Goal: Task Accomplishment & Management: Manage account settings

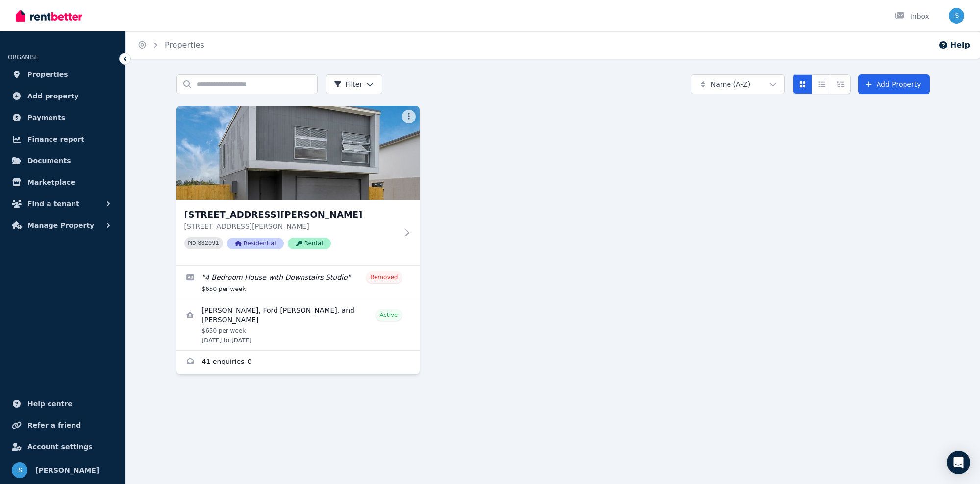
click at [530, 321] on div "49/26 Radke Road, Bethania 49/26 Radke Road, Bethania QLD 4205 PID 332091 Resid…" at bounding box center [552, 240] width 753 height 269
click at [213, 184] on img at bounding box center [297, 152] width 255 height 99
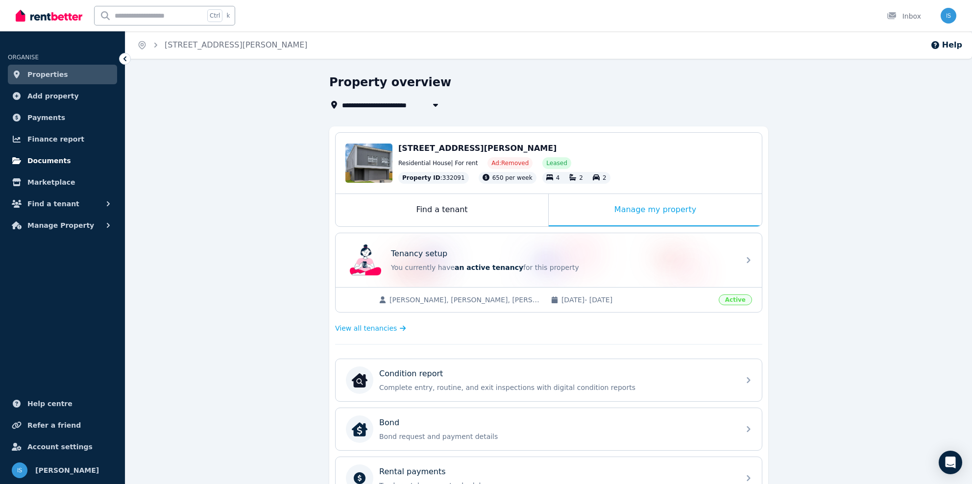
click at [57, 161] on span "Documents" at bounding box center [49, 161] width 44 height 12
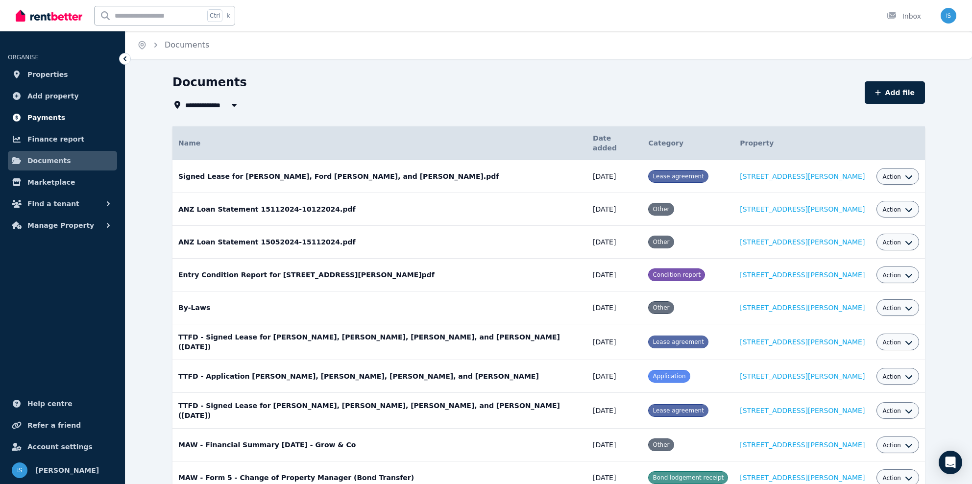
click at [71, 112] on link "Payments" at bounding box center [62, 118] width 109 height 20
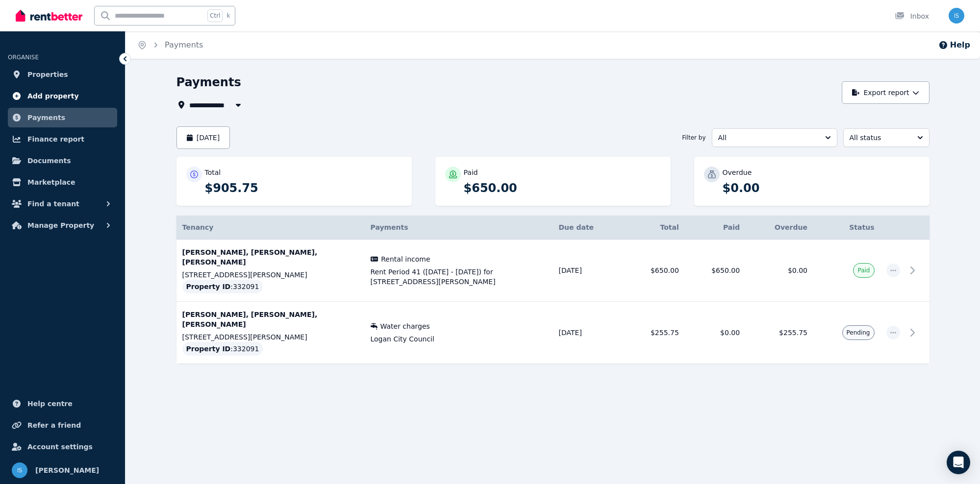
click at [84, 95] on link "Add property" at bounding box center [62, 96] width 109 height 20
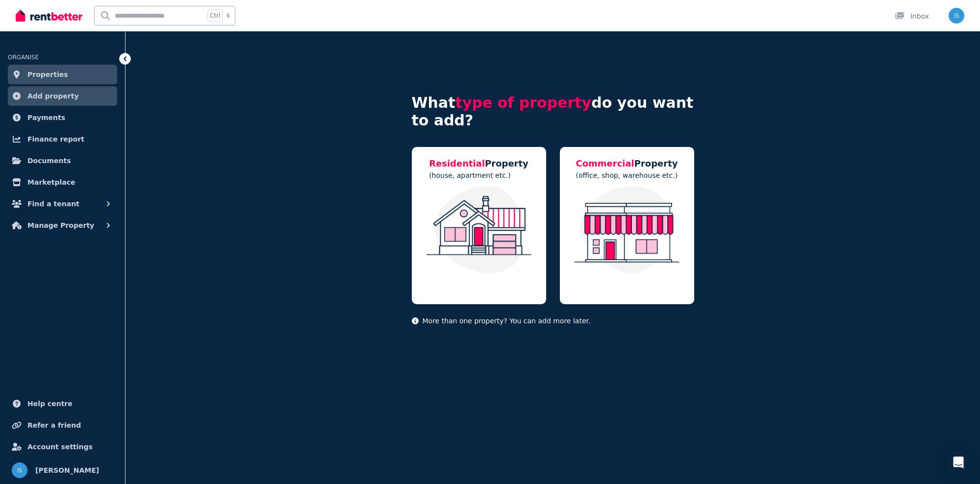
click at [85, 70] on link "Properties" at bounding box center [62, 75] width 109 height 20
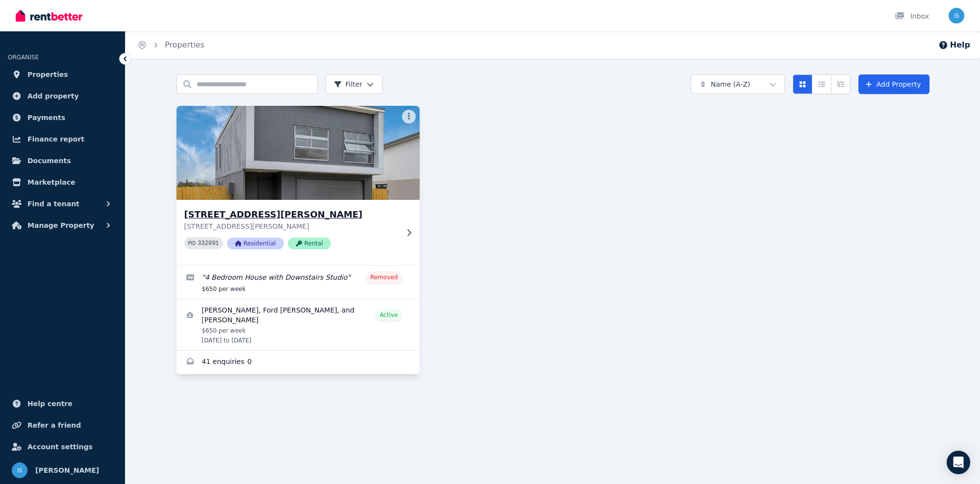
click at [319, 210] on h3 "[STREET_ADDRESS][PERSON_NAME]" at bounding box center [291, 215] width 214 height 14
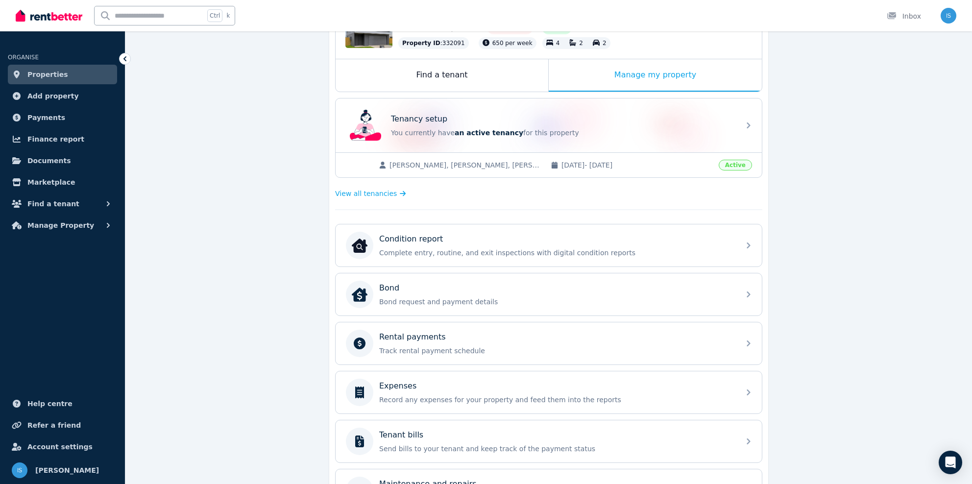
scroll to position [147, 0]
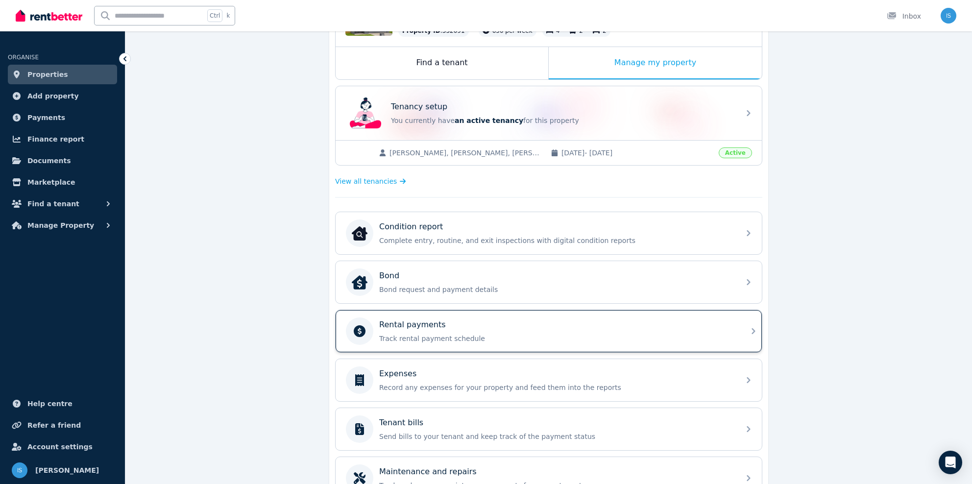
click at [488, 334] on p "Track rental payment schedule" at bounding box center [556, 339] width 355 height 10
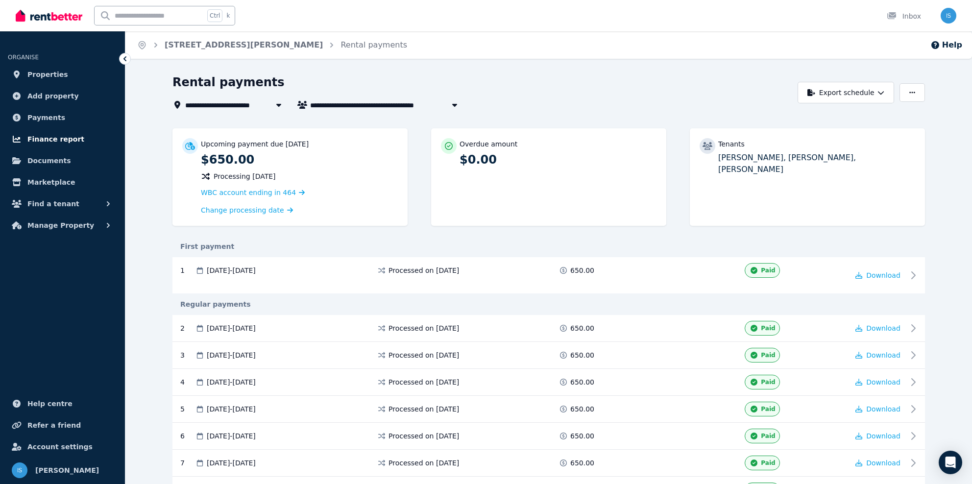
click at [58, 133] on span "Finance report" at bounding box center [55, 139] width 57 height 12
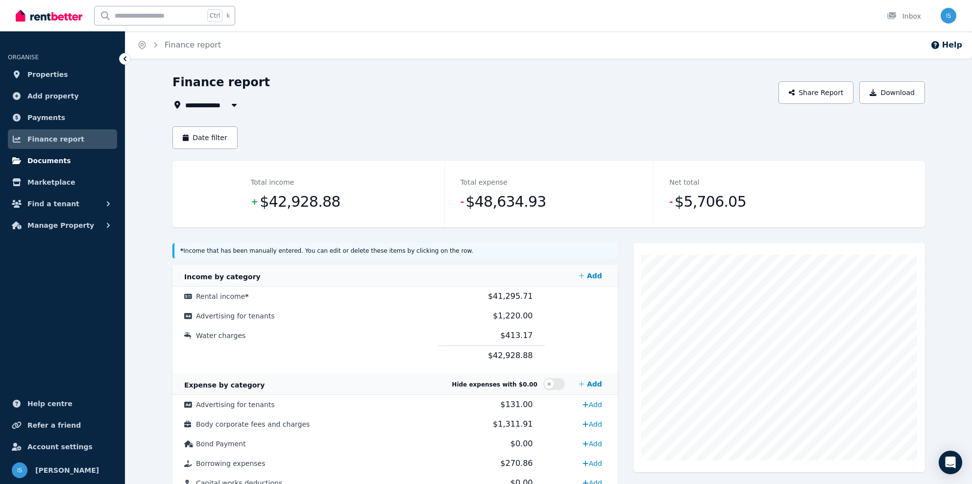
click at [63, 157] on span "Documents" at bounding box center [49, 161] width 44 height 12
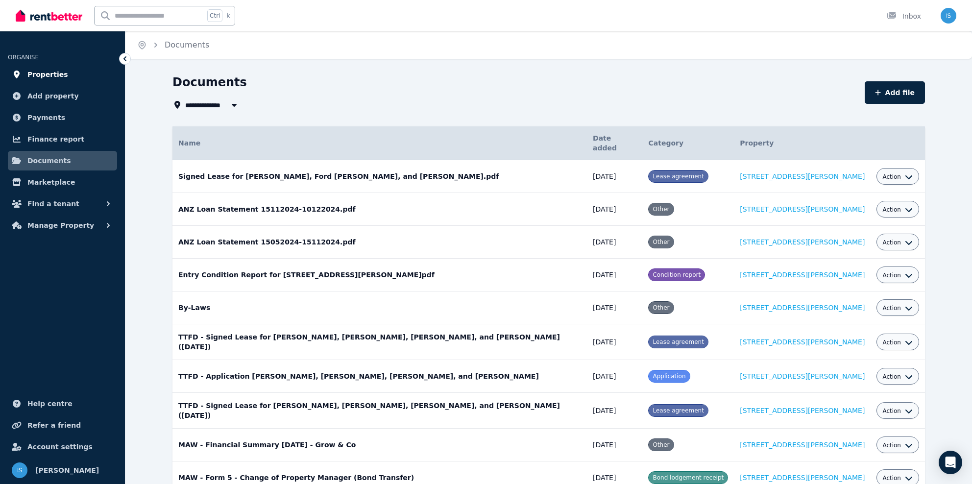
click at [56, 71] on span "Properties" at bounding box center [47, 75] width 41 height 12
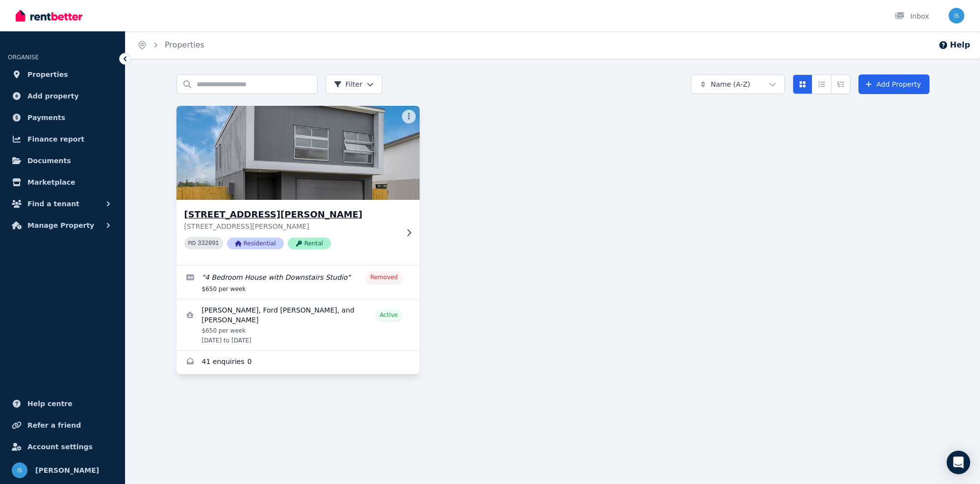
click at [310, 195] on img at bounding box center [297, 152] width 255 height 99
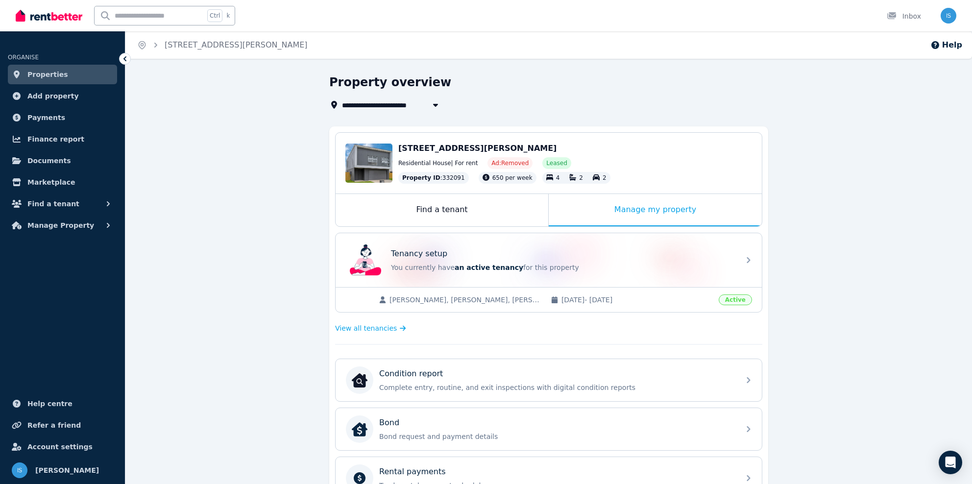
drag, startPoint x: 211, startPoint y: 188, endPoint x: 185, endPoint y: 167, distance: 34.1
click at [211, 188] on div "**********" at bounding box center [548, 406] width 847 height 665
click at [30, 80] on link "Properties" at bounding box center [62, 75] width 109 height 20
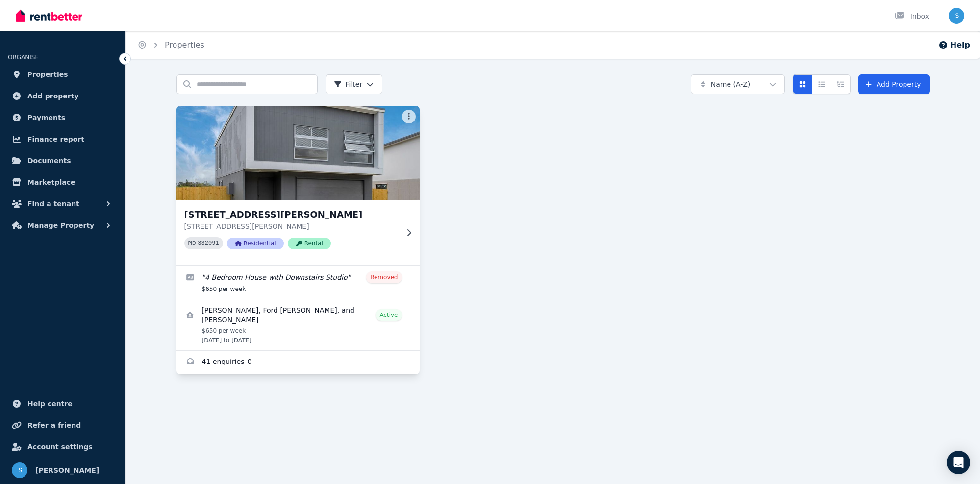
click at [274, 204] on div "[STREET_ADDRESS][PERSON_NAME][PERSON_NAME] PID 332091 Residential Rental" at bounding box center [297, 232] width 243 height 65
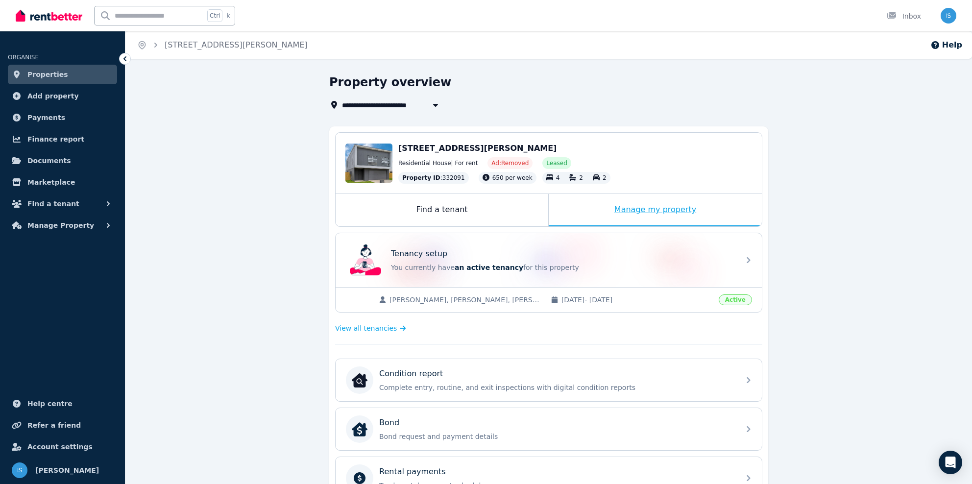
click at [688, 205] on div "Manage my property" at bounding box center [655, 210] width 213 height 32
click at [43, 74] on span "Properties" at bounding box center [47, 75] width 41 height 12
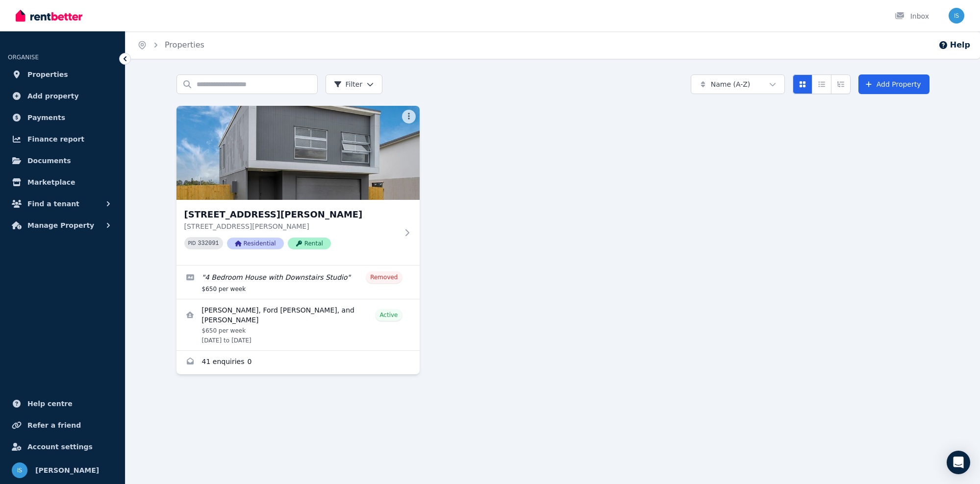
click at [43, 74] on span "Properties" at bounding box center [47, 75] width 41 height 12
click at [251, 212] on h3 "[STREET_ADDRESS][PERSON_NAME]" at bounding box center [291, 215] width 214 height 14
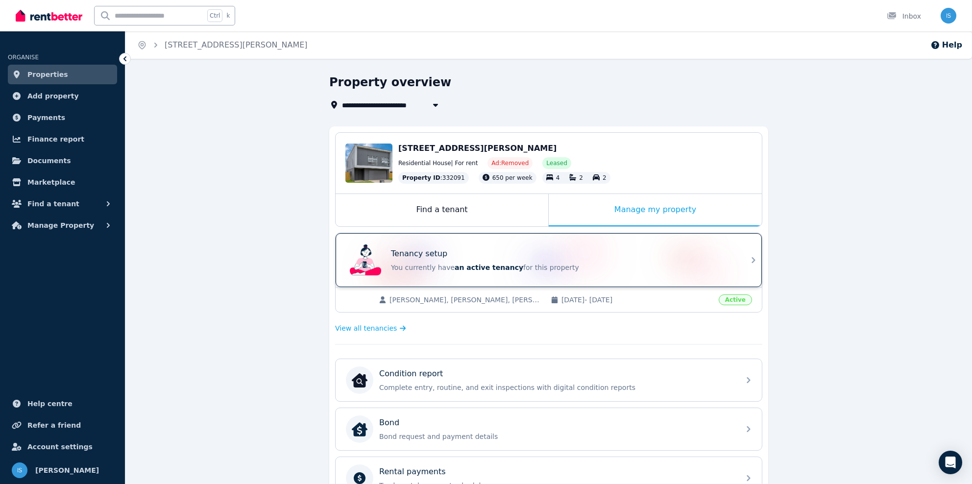
click at [454, 252] on div "Tenancy setup" at bounding box center [562, 254] width 343 height 12
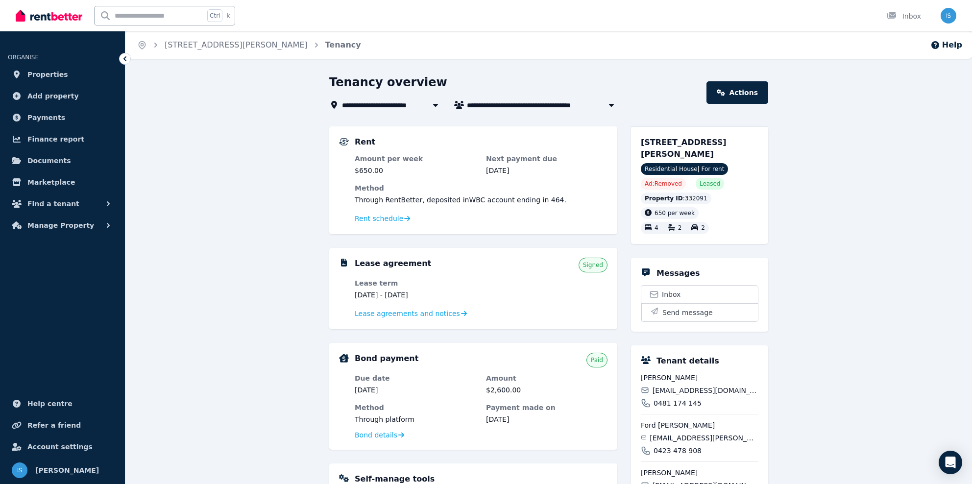
scroll to position [49, 0]
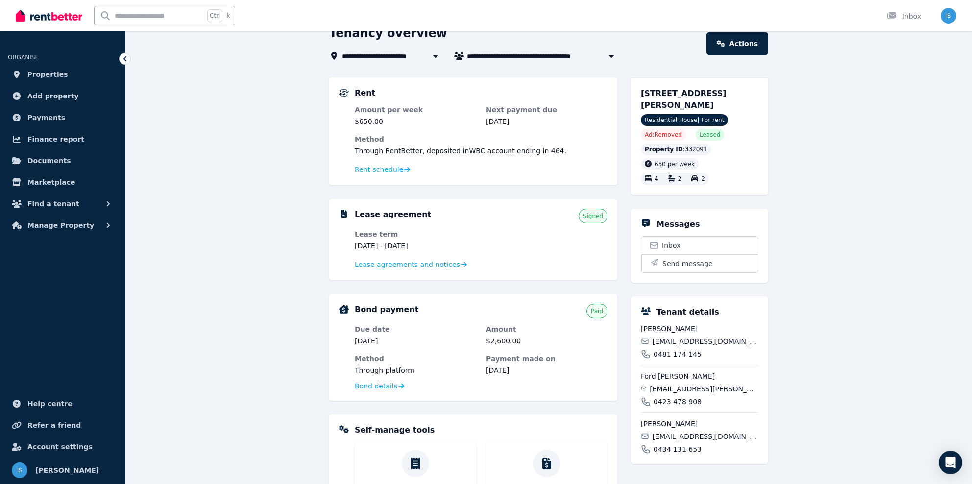
click at [199, 177] on div "**********" at bounding box center [548, 341] width 847 height 632
click at [48, 70] on span "Properties" at bounding box center [47, 75] width 41 height 12
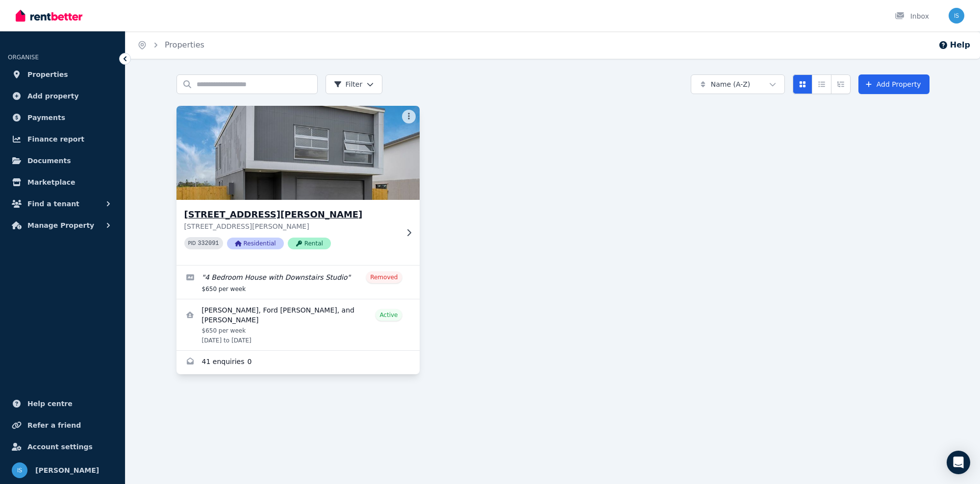
click at [304, 220] on h3 "[STREET_ADDRESS][PERSON_NAME]" at bounding box center [291, 215] width 214 height 14
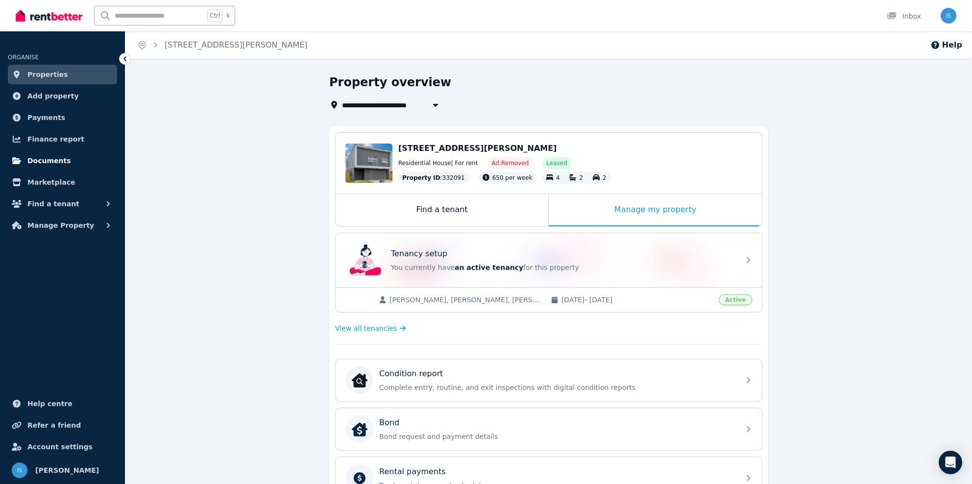
click at [52, 154] on link "Documents" at bounding box center [62, 161] width 109 height 20
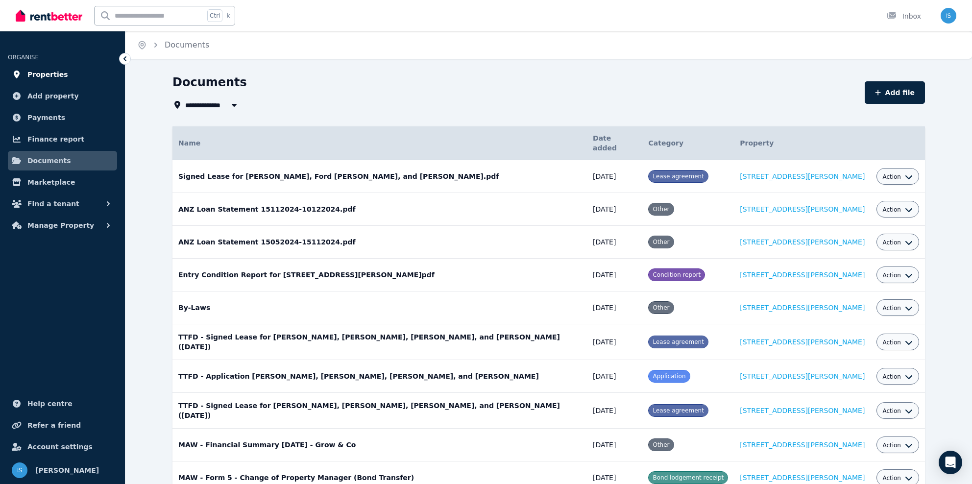
click at [46, 76] on span "Properties" at bounding box center [47, 75] width 41 height 12
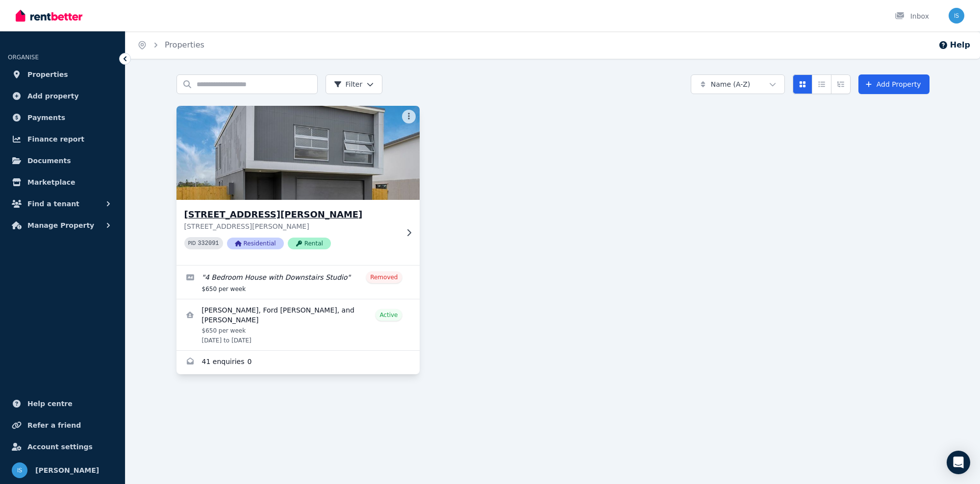
click at [244, 195] on img at bounding box center [297, 152] width 255 height 99
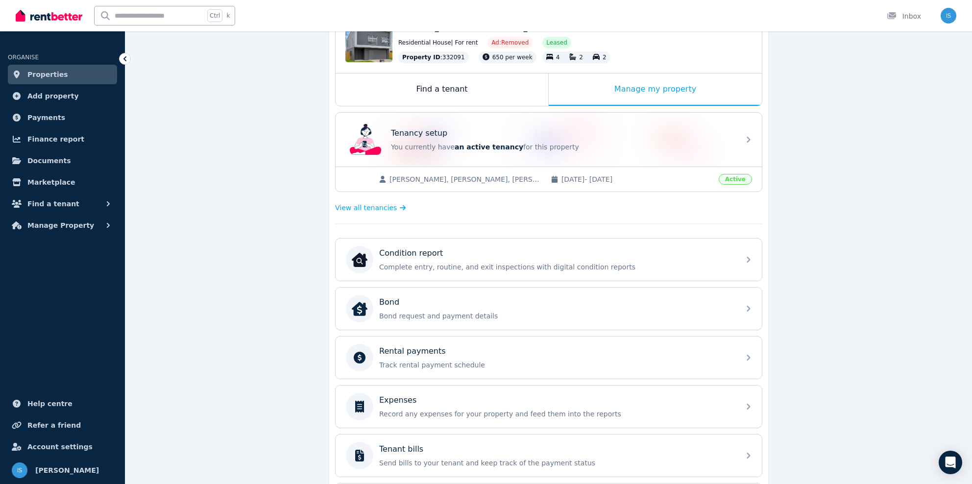
scroll to position [196, 0]
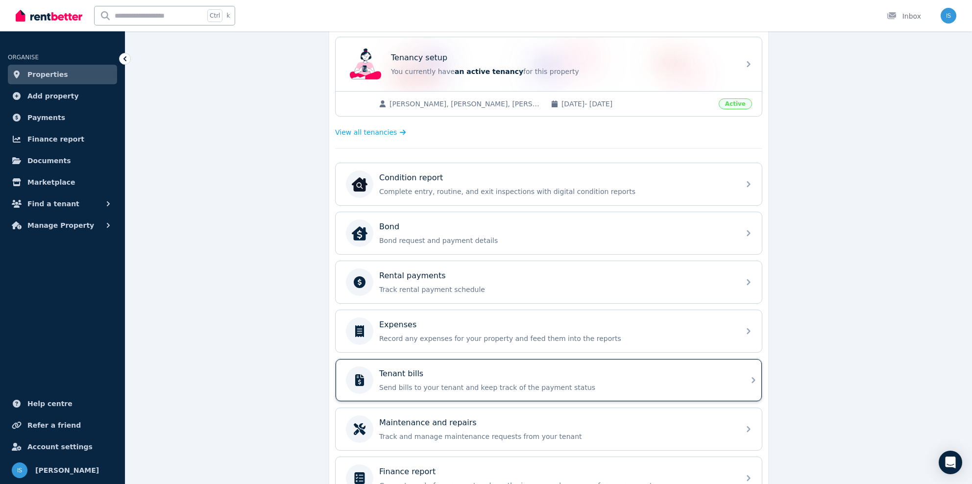
click at [461, 376] on div "Tenant bills" at bounding box center [556, 374] width 355 height 12
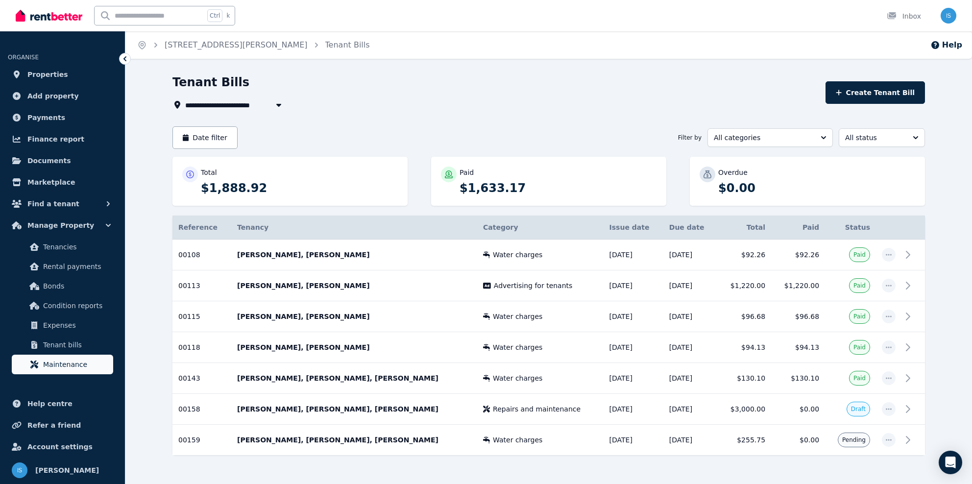
click at [67, 368] on span "Maintenance" at bounding box center [76, 365] width 66 height 12
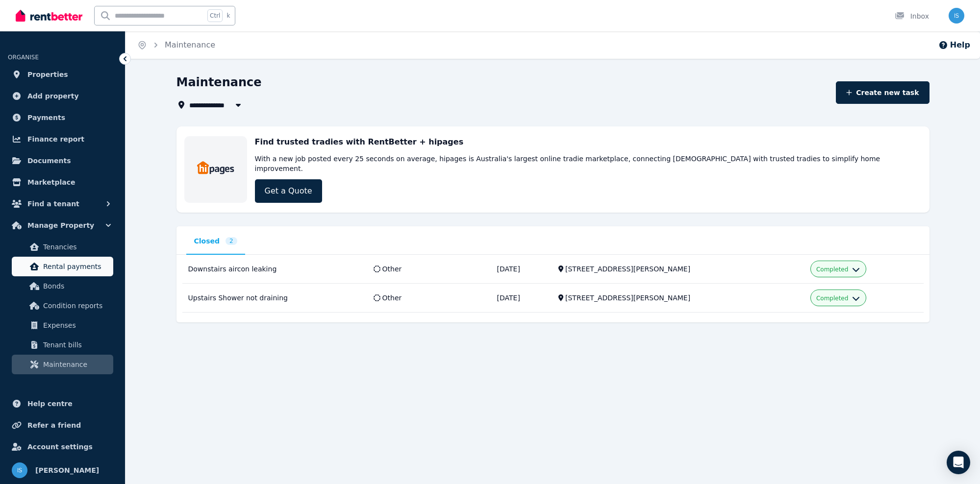
click at [82, 271] on span "Rental payments" at bounding box center [76, 267] width 66 height 12
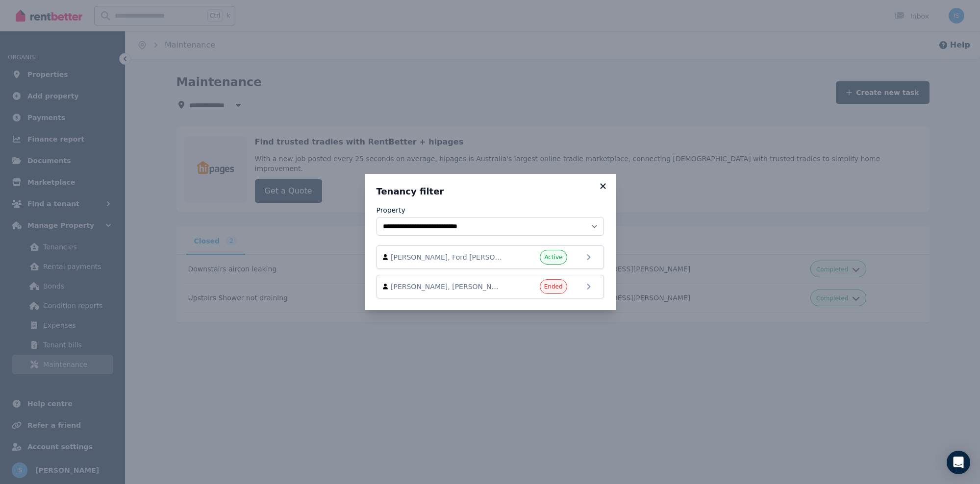
click at [607, 187] on icon at bounding box center [603, 186] width 10 height 9
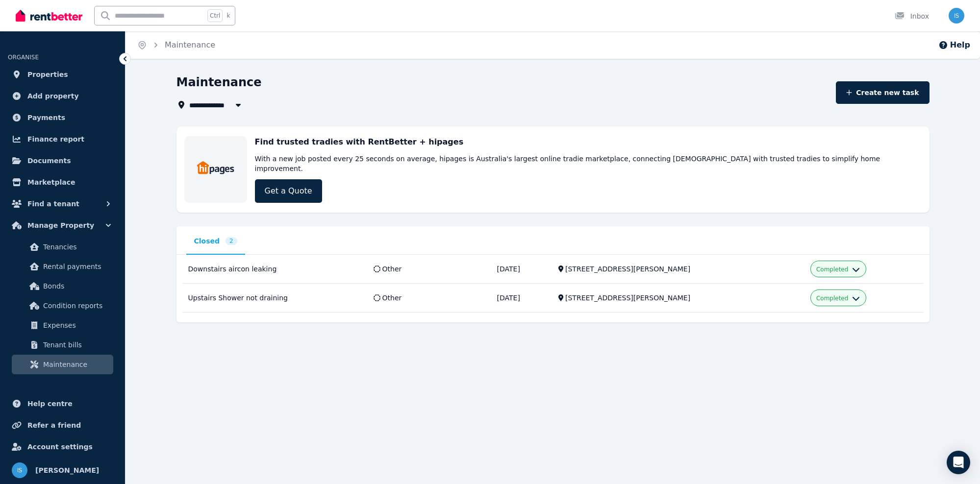
click at [265, 407] on div "**********" at bounding box center [490, 242] width 980 height 484
click at [69, 299] on link "Condition reports" at bounding box center [62, 306] width 101 height 20
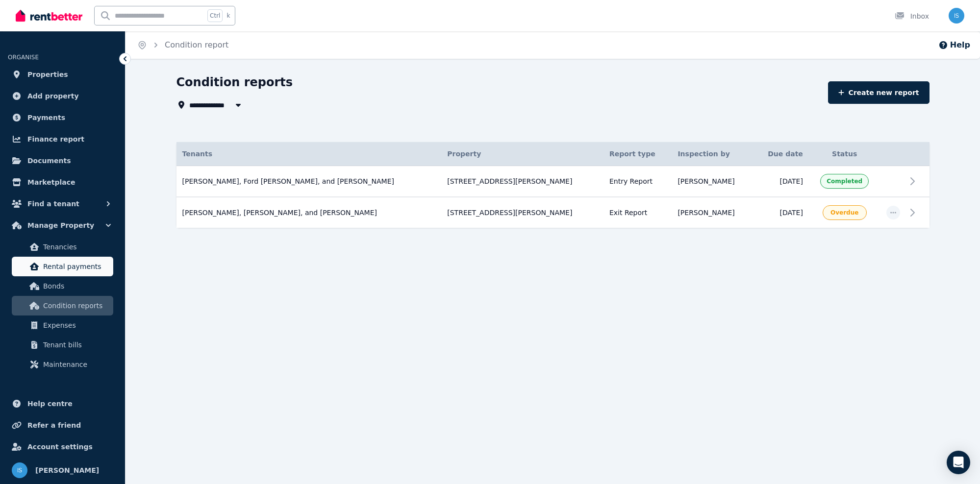
click at [79, 267] on span "Rental payments" at bounding box center [76, 267] width 66 height 12
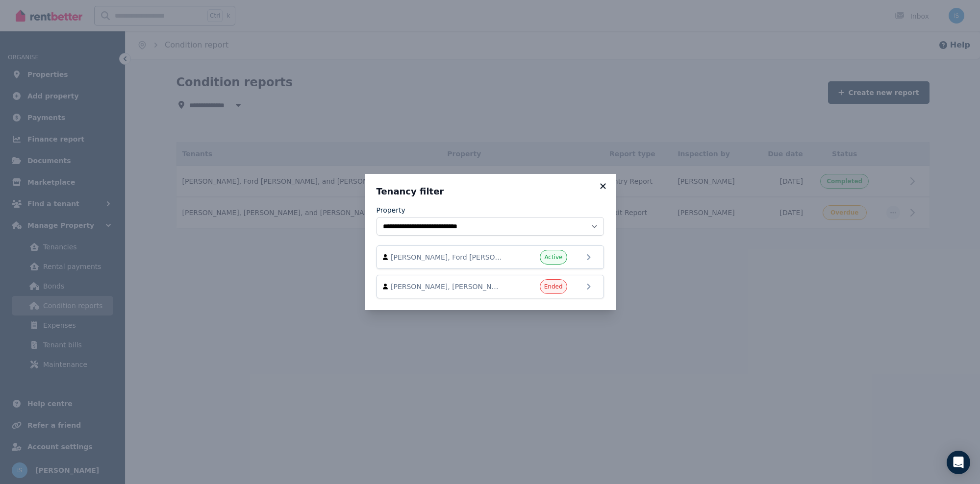
click at [603, 183] on icon at bounding box center [603, 186] width 10 height 9
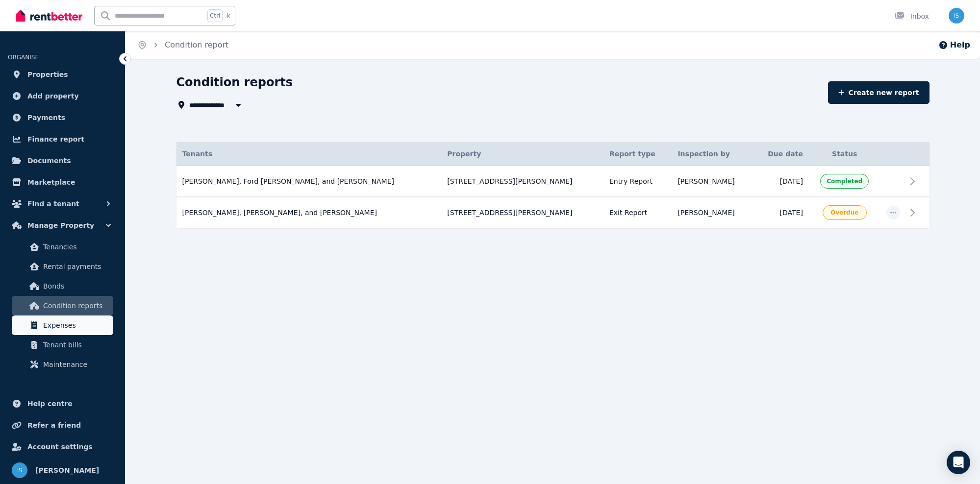
click at [62, 328] on span "Expenses" at bounding box center [76, 326] width 66 height 12
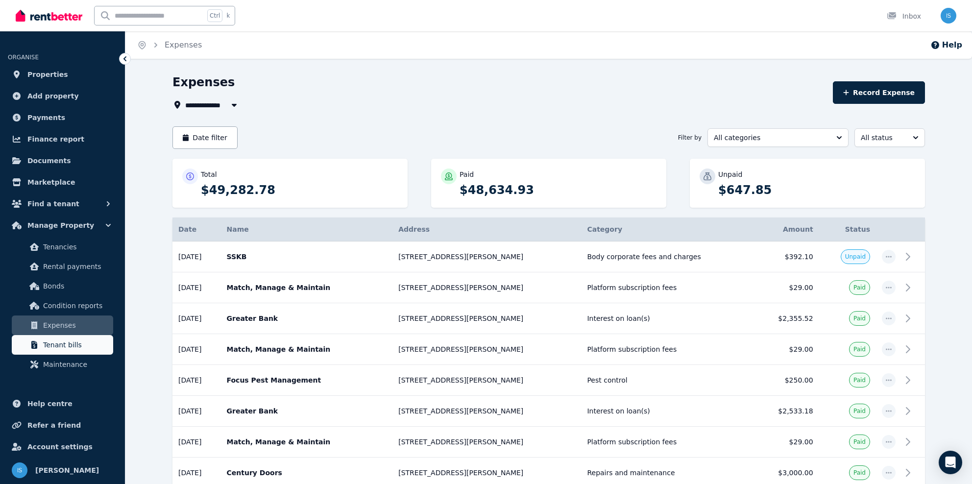
click at [64, 346] on span "Tenant bills" at bounding box center [76, 345] width 66 height 12
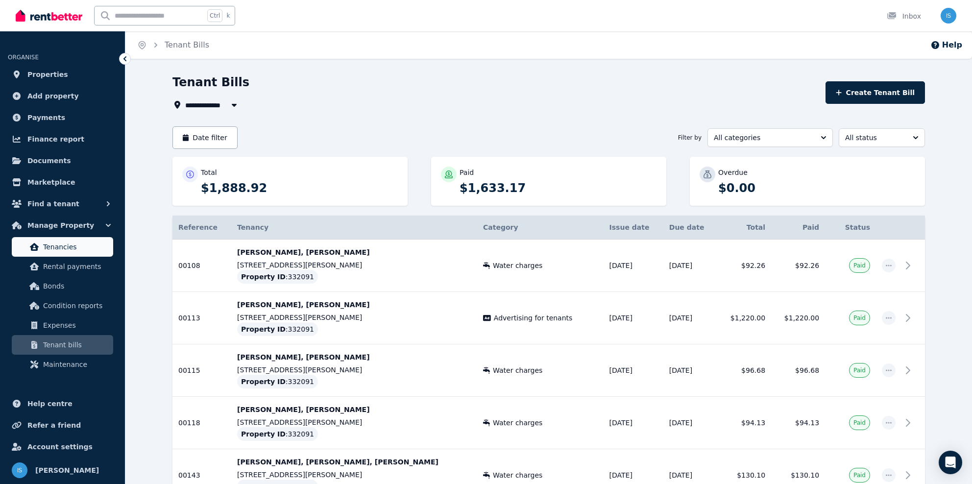
click at [70, 242] on span "Tenancies" at bounding box center [76, 247] width 66 height 12
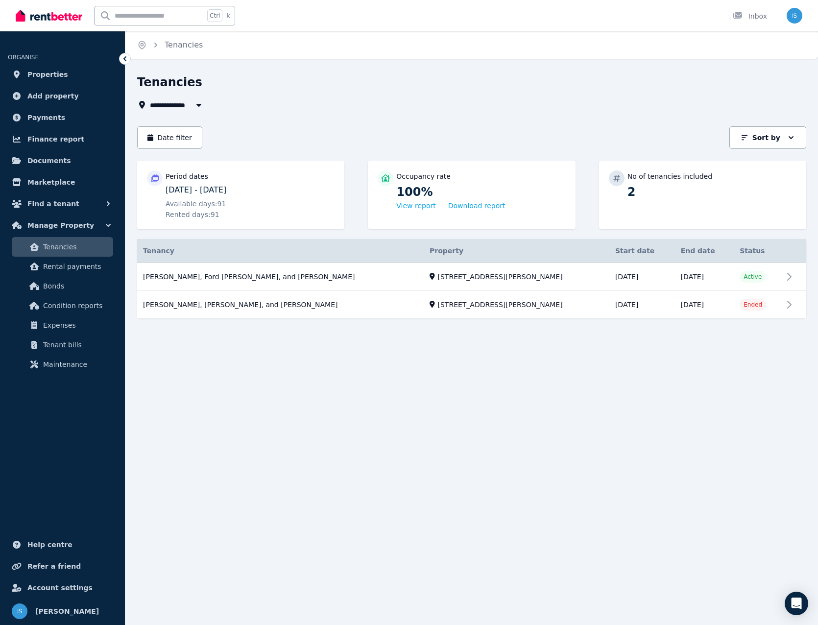
click at [337, 484] on div "**********" at bounding box center [409, 312] width 818 height 625
click at [297, 363] on div "**********" at bounding box center [409, 312] width 818 height 625
click at [577, 344] on div "**********" at bounding box center [471, 213] width 693 height 279
click at [71, 324] on span "Expenses" at bounding box center [76, 326] width 66 height 12
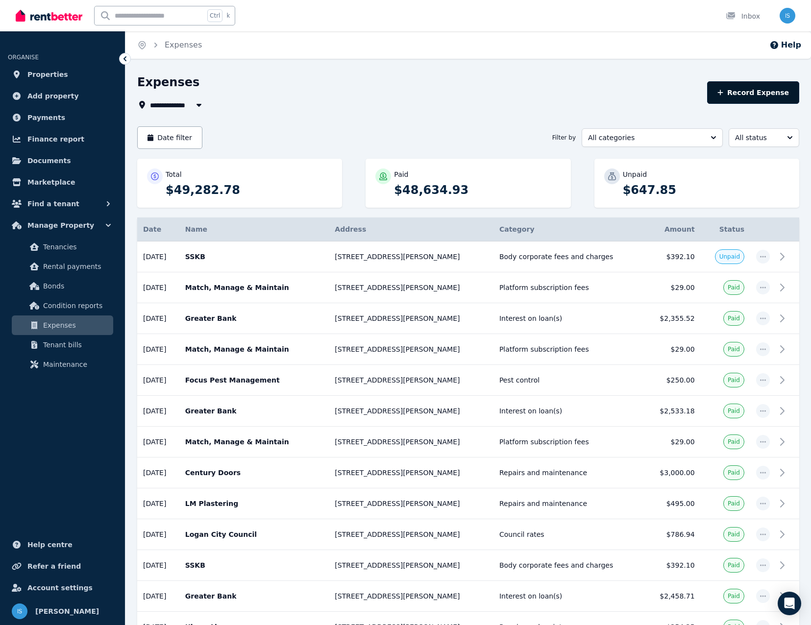
click at [752, 92] on button "Record Expense" at bounding box center [753, 92] width 92 height 23
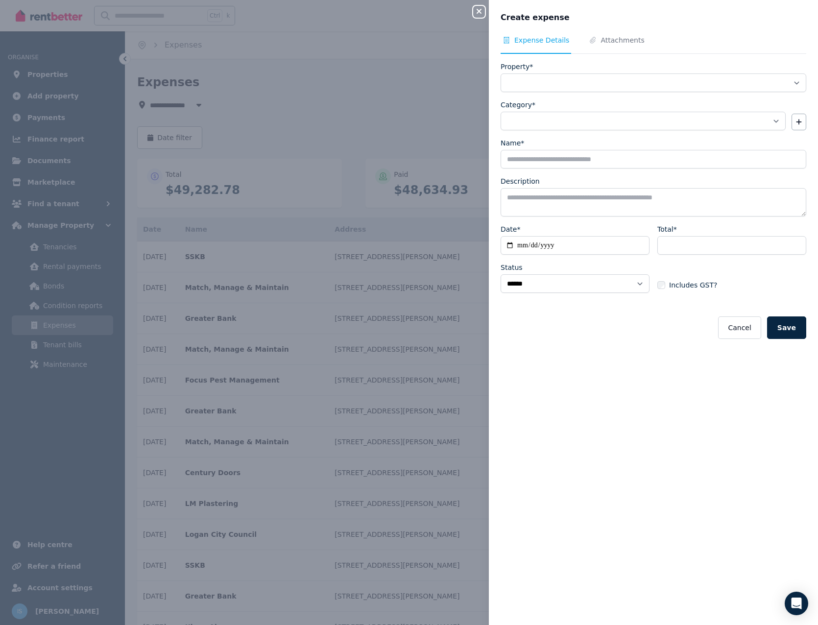
click at [257, 77] on div "**********" at bounding box center [409, 312] width 818 height 625
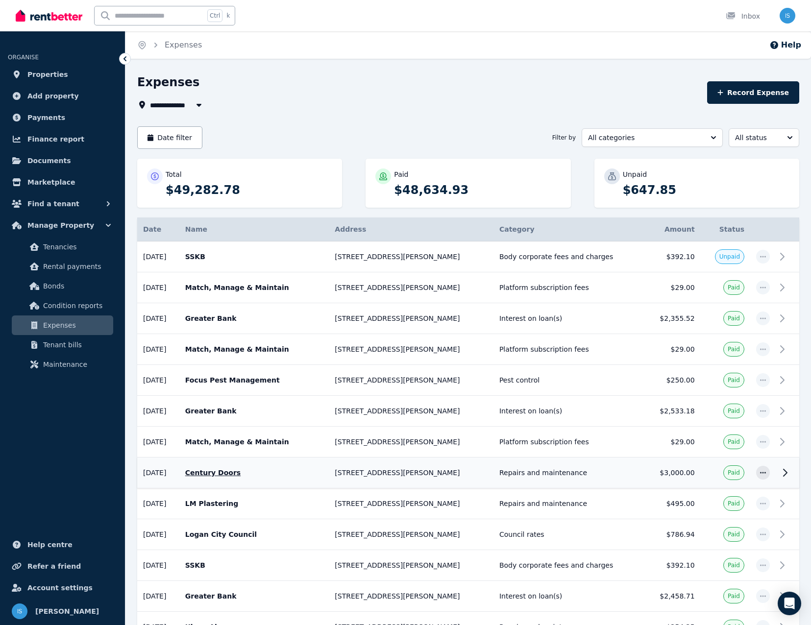
click at [678, 474] on td "$3,000.00" at bounding box center [672, 473] width 56 height 31
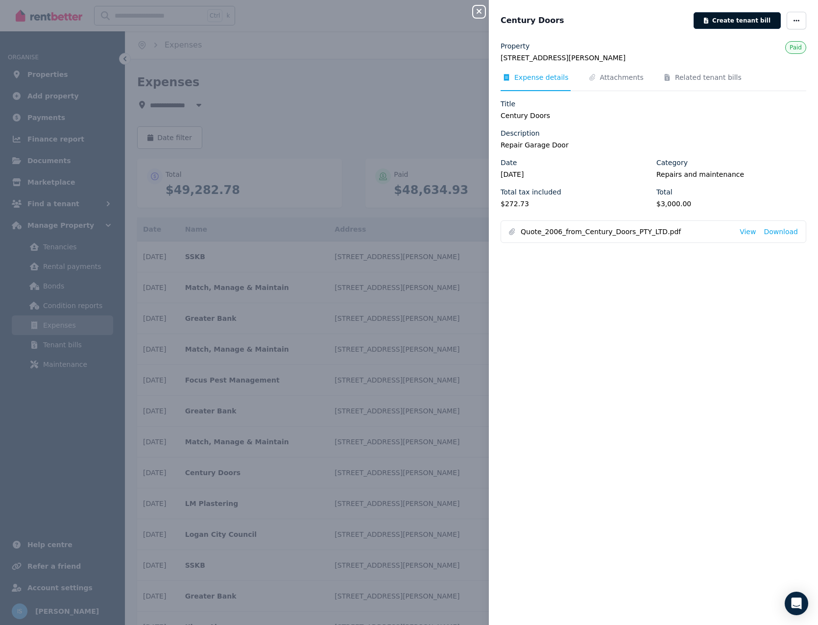
click at [762, 18] on button "Create tenant bill" at bounding box center [737, 20] width 87 height 17
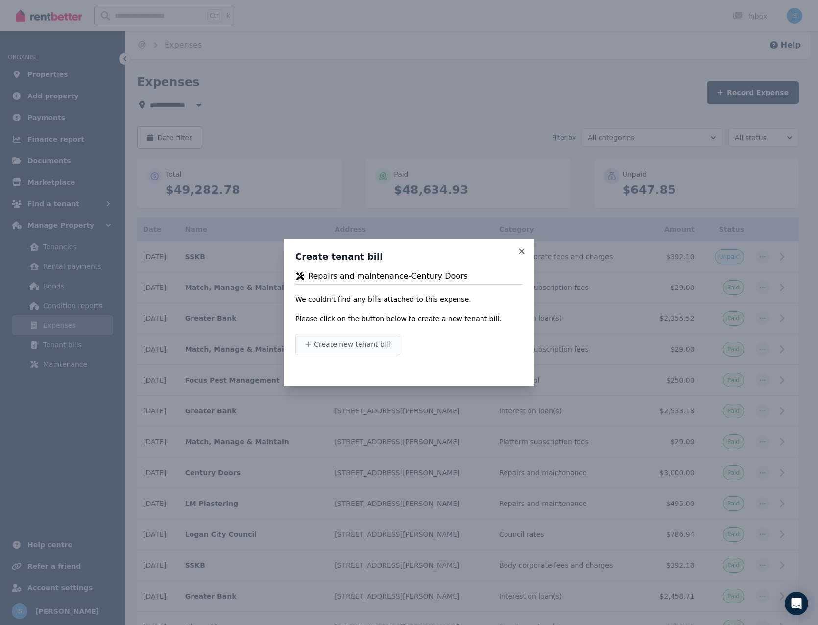
click at [364, 340] on span "Create new tenant bill" at bounding box center [352, 345] width 76 height 10
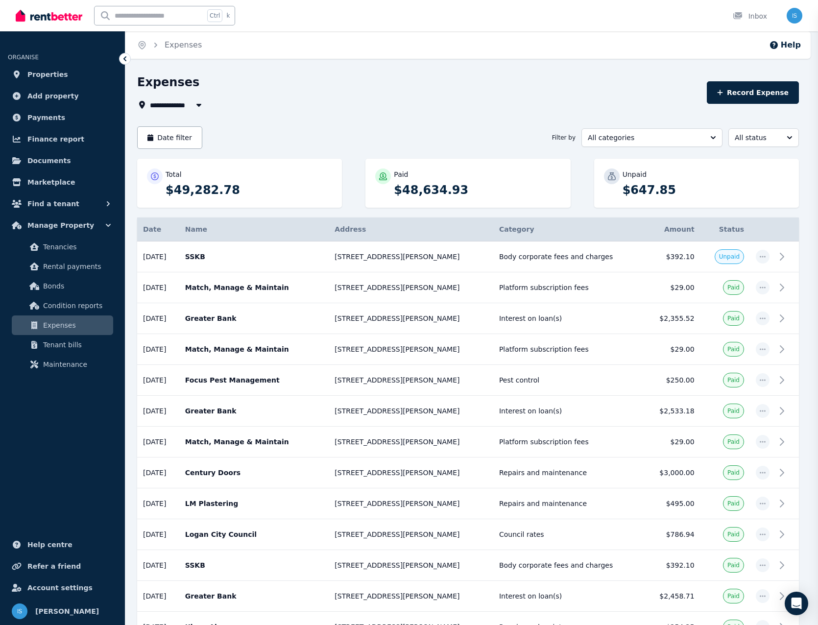
type input "**********"
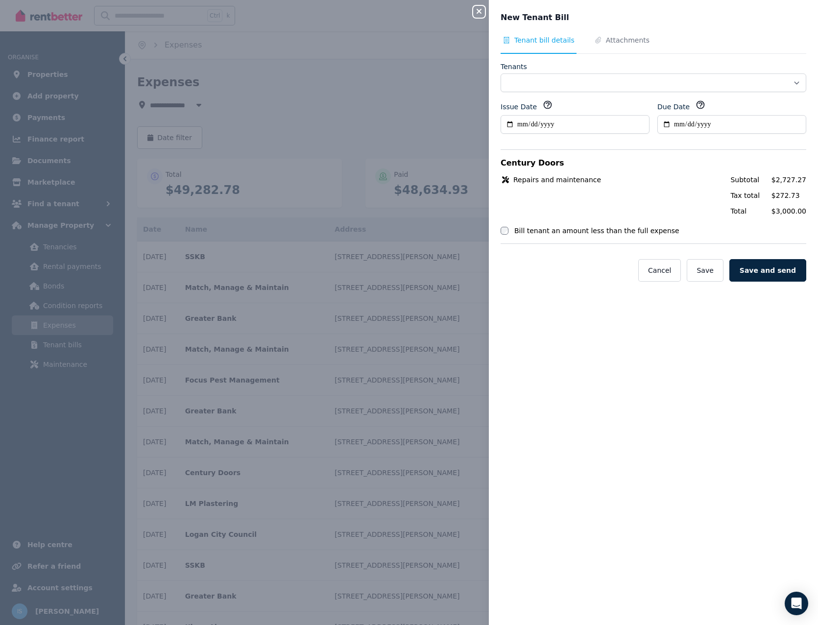
select select "**********"
click at [754, 404] on div "**********" at bounding box center [653, 324] width 329 height 578
click at [671, 126] on input "Due Date" at bounding box center [732, 124] width 149 height 19
type input "**********"
click at [726, 122] on input "**********" at bounding box center [732, 124] width 149 height 19
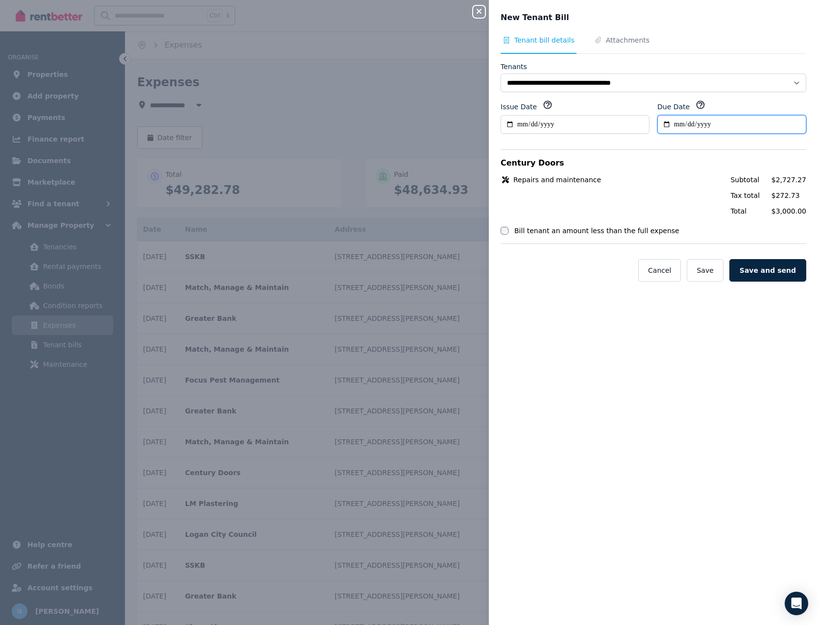
click at [672, 122] on input "**********" at bounding box center [732, 124] width 149 height 19
click at [676, 124] on input "**********" at bounding box center [732, 124] width 149 height 19
type input "**********"
click at [607, 48] on span "Attachments" at bounding box center [622, 44] width 59 height 19
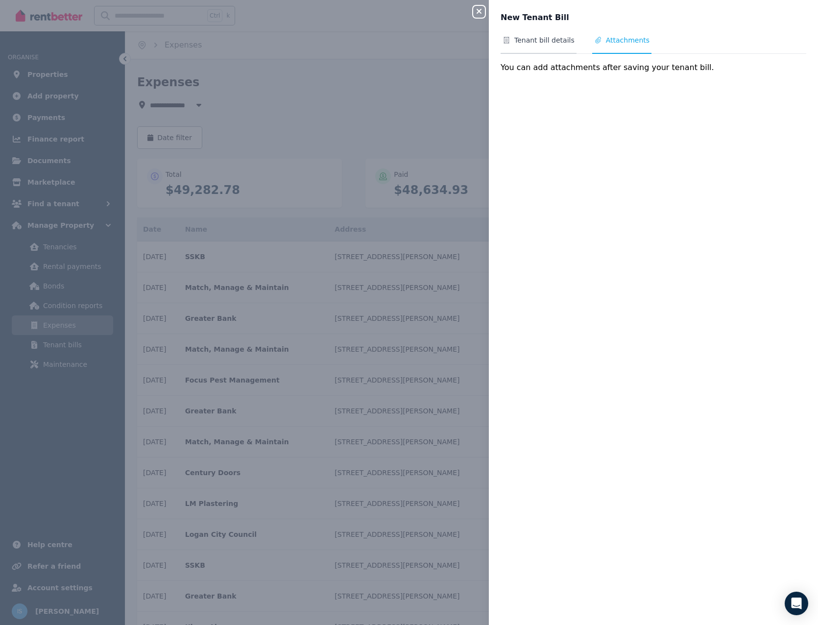
click at [519, 39] on span "Tenant bill details" at bounding box center [545, 40] width 60 height 10
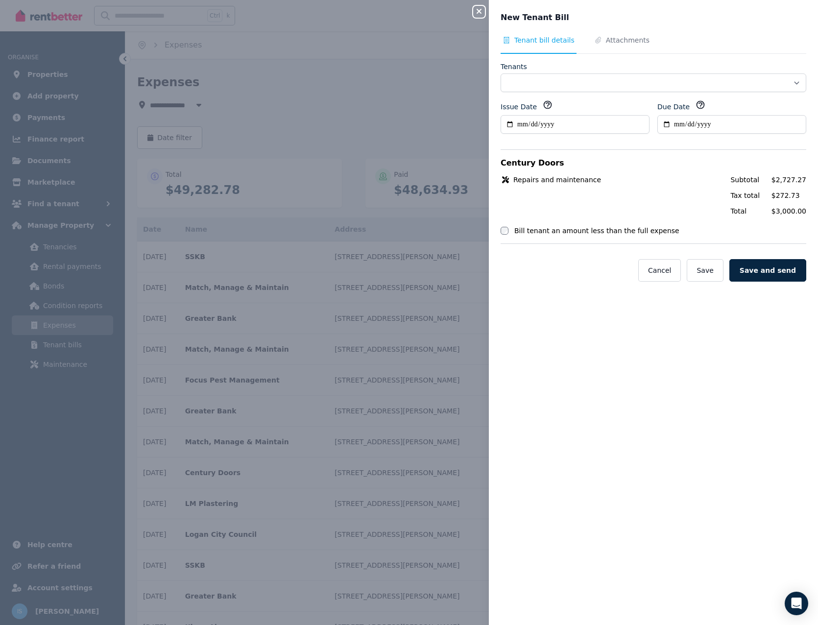
select select "**********"
click at [714, 271] on button "Save" at bounding box center [705, 270] width 36 height 23
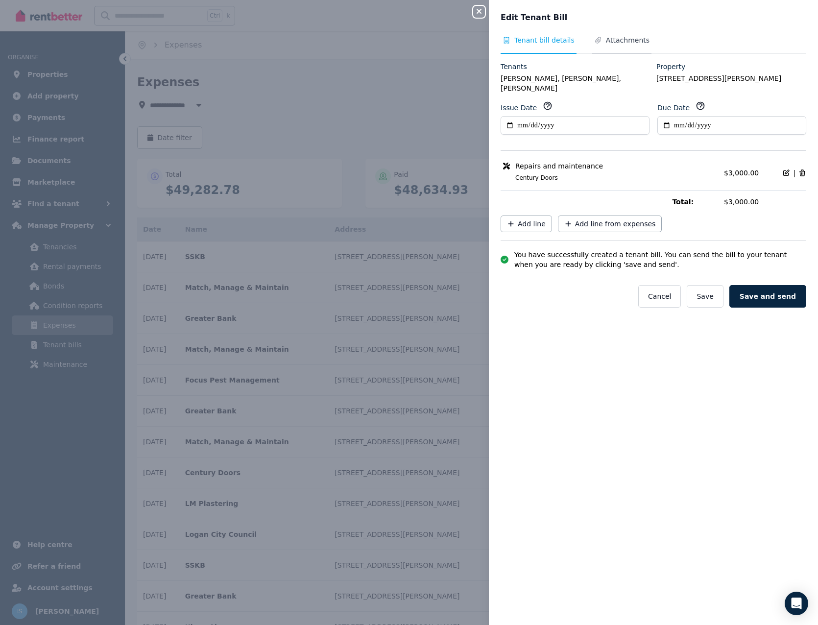
click at [616, 40] on span "Attachments" at bounding box center [628, 40] width 44 height 10
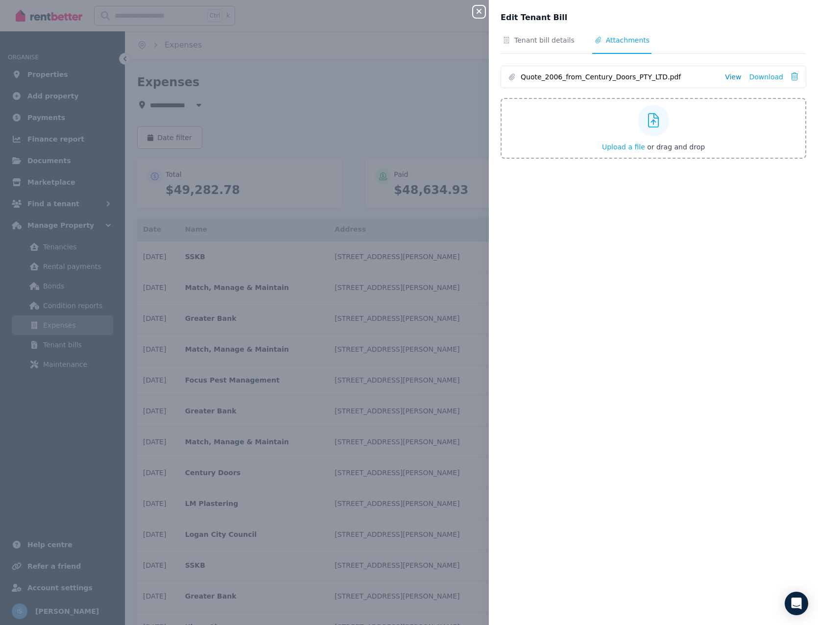
click at [729, 74] on link "View" at bounding box center [733, 77] width 16 height 10
click at [478, 12] on icon "button" at bounding box center [479, 11] width 12 height 8
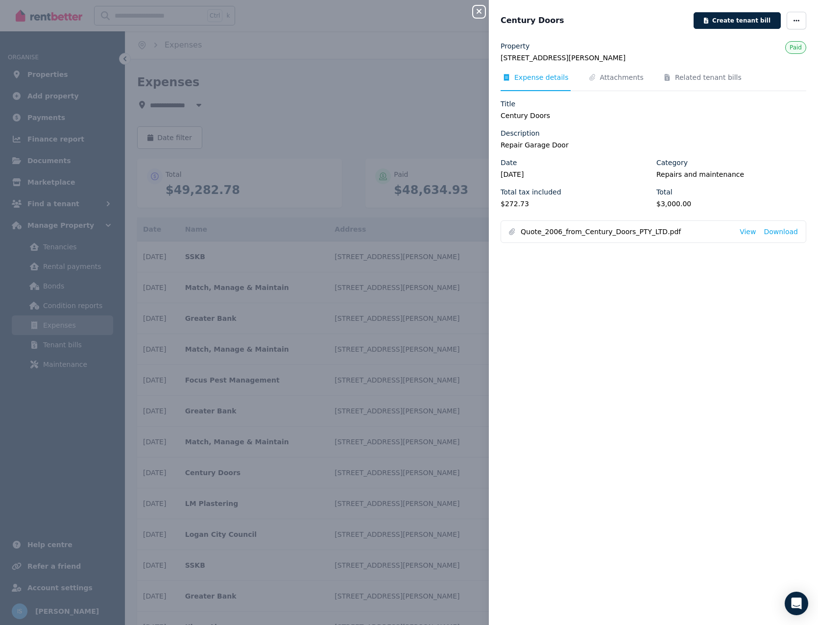
click at [486, 97] on div "Close panel Century Doors Create tenant bill Property 49/26 Radke Road, Bethani…" at bounding box center [409, 312] width 818 height 625
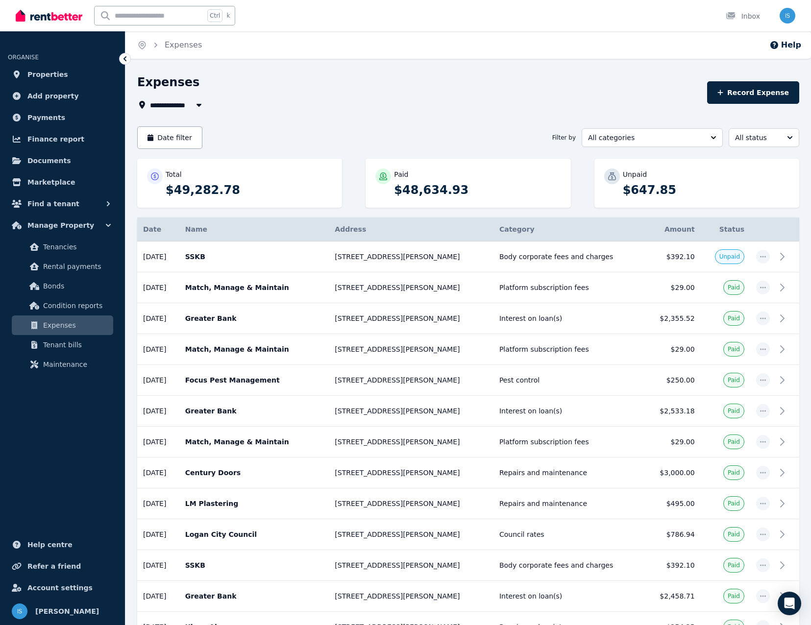
click at [504, 84] on div "Expenses" at bounding box center [419, 83] width 564 height 19
click at [760, 473] on icon "button" at bounding box center [763, 473] width 8 height 7
click at [748, 538] on span "Create tenant bill" at bounding box center [730, 539] width 63 height 12
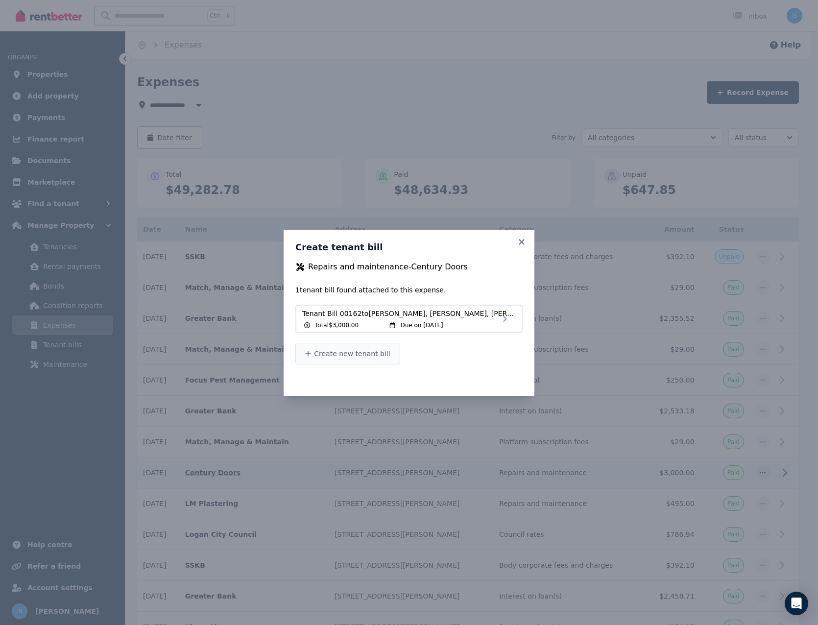
click at [324, 355] on span "Create new tenant bill" at bounding box center [352, 354] width 76 height 10
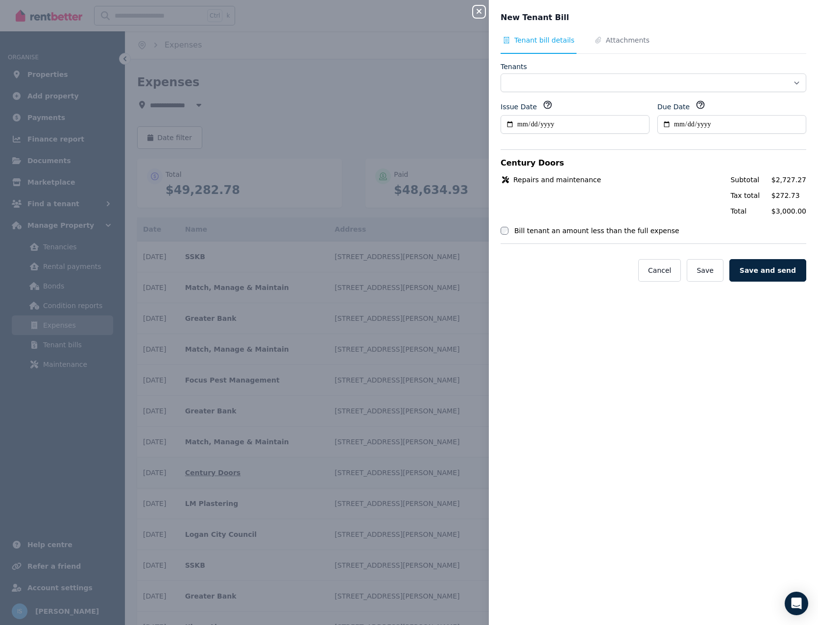
select select "**********"
click at [672, 122] on input "Due Date" at bounding box center [732, 124] width 149 height 19
type input "**********"
click at [629, 342] on div "**********" at bounding box center [653, 324] width 329 height 578
click at [620, 36] on span "Attachments" at bounding box center [628, 40] width 44 height 10
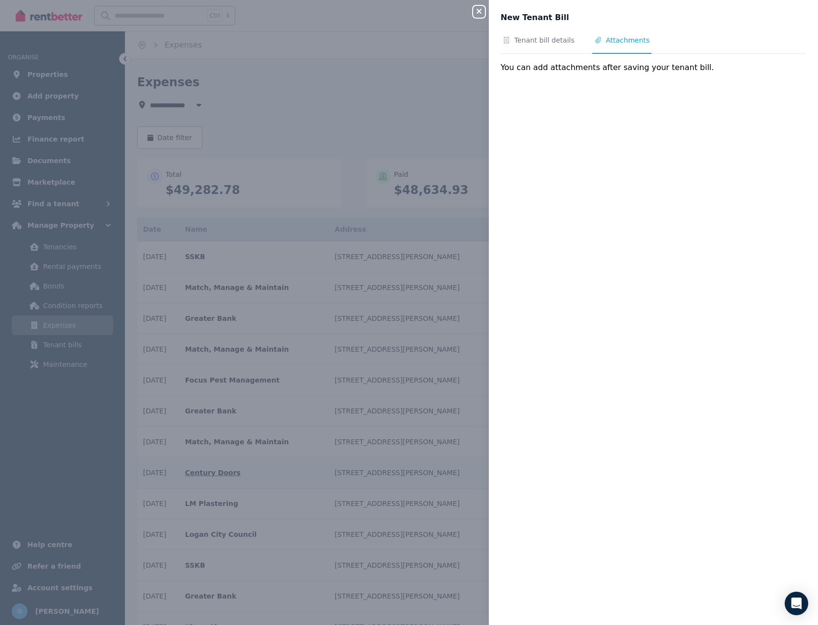
click at [521, 32] on div "New Tenant Bill Tenant bill details Attachments You can add attachments after s…" at bounding box center [653, 312] width 329 height 625
click at [531, 39] on span "Tenant bill details" at bounding box center [545, 40] width 60 height 10
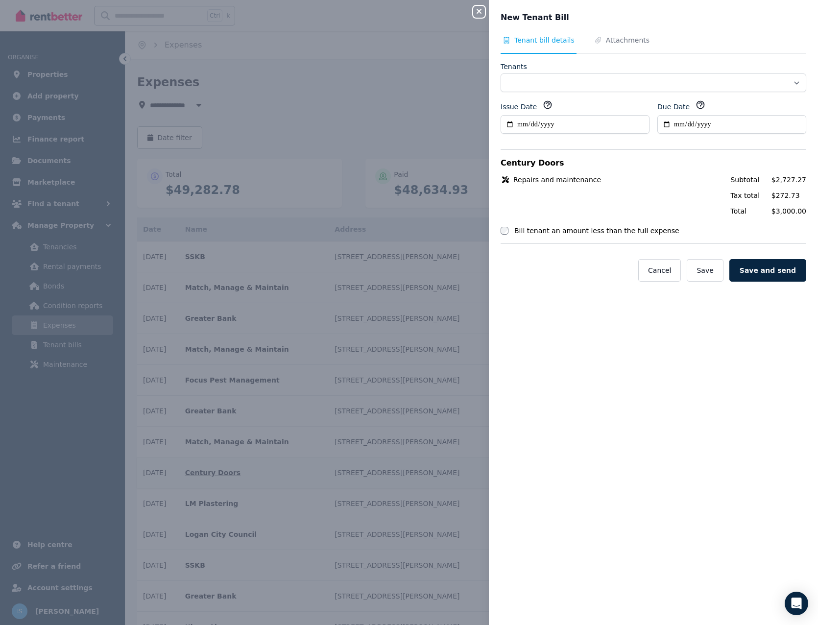
select select "**********"
click at [711, 271] on button "Save" at bounding box center [705, 270] width 36 height 23
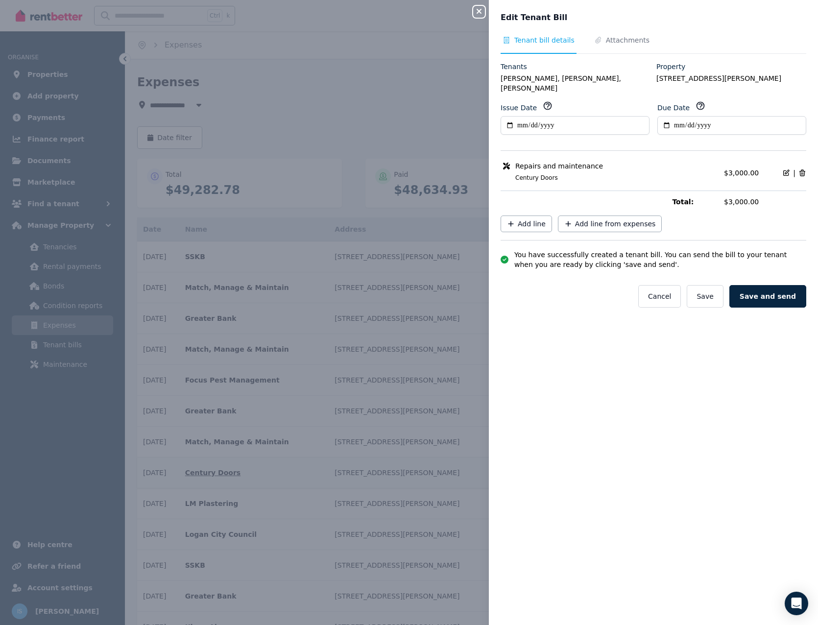
click at [703, 387] on div "**********" at bounding box center [653, 324] width 329 height 578
click at [753, 327] on div "**********" at bounding box center [653, 324] width 329 height 578
click at [612, 45] on span "Attachments" at bounding box center [622, 44] width 59 height 19
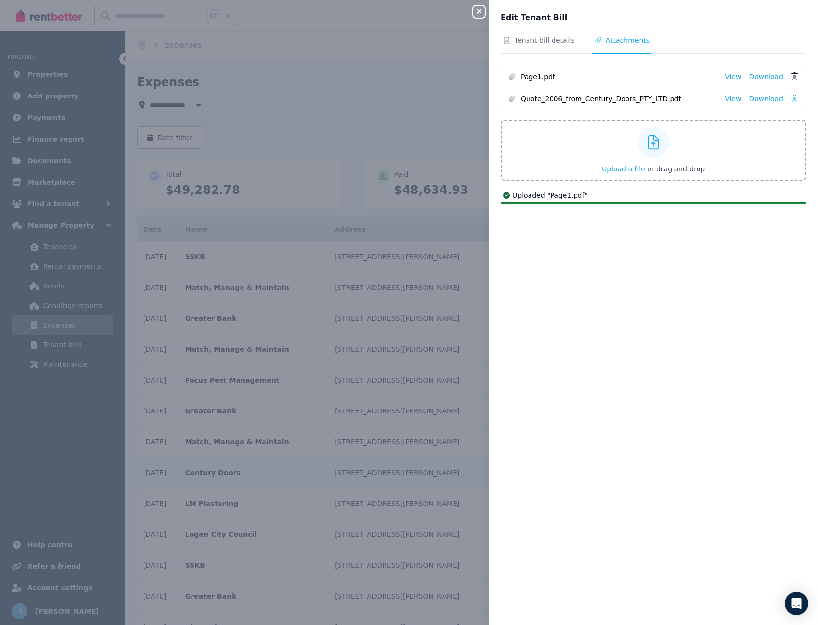
click at [791, 80] on icon at bounding box center [794, 77] width 7 height 8
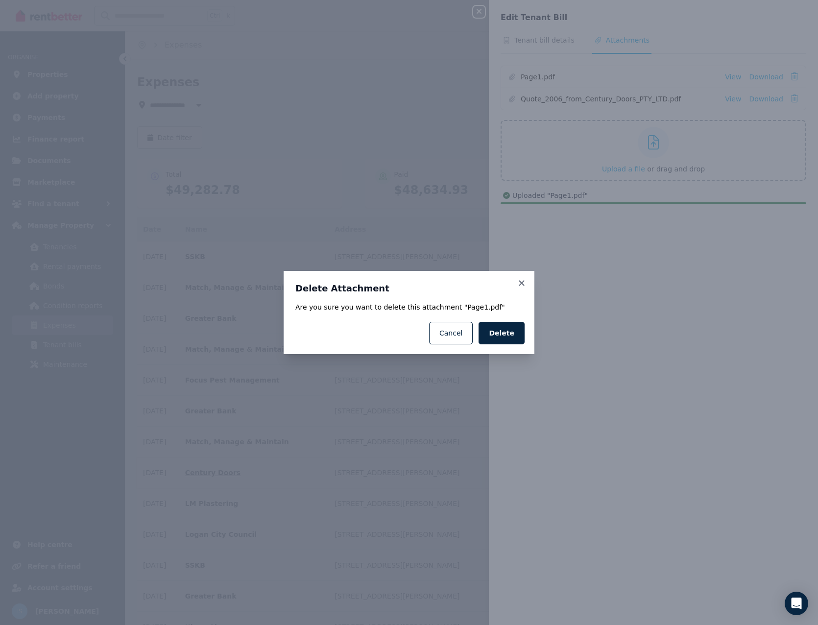
drag, startPoint x: 446, startPoint y: 342, endPoint x: 616, endPoint y: 250, distance: 192.3
click at [447, 341] on button "Cancel" at bounding box center [451, 333] width 44 height 23
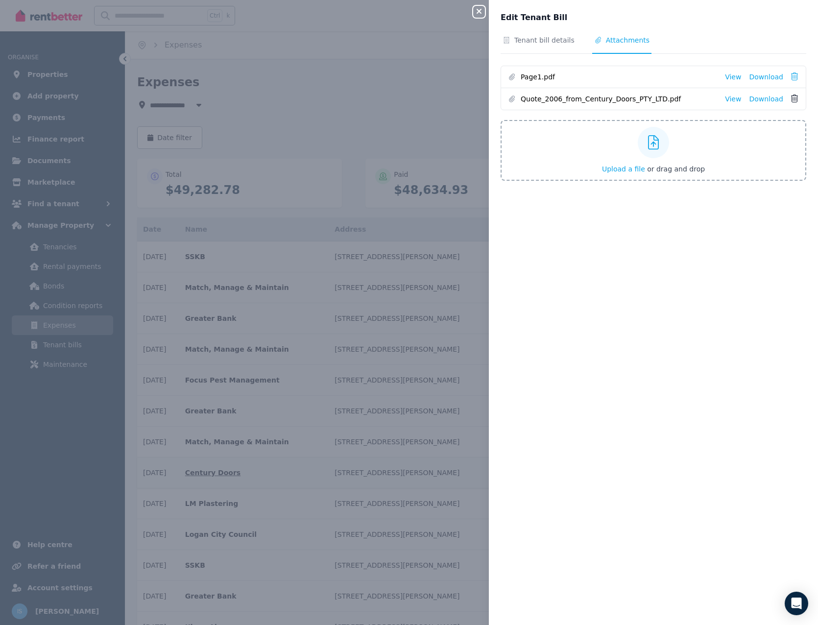
click at [791, 99] on icon at bounding box center [794, 99] width 7 height 8
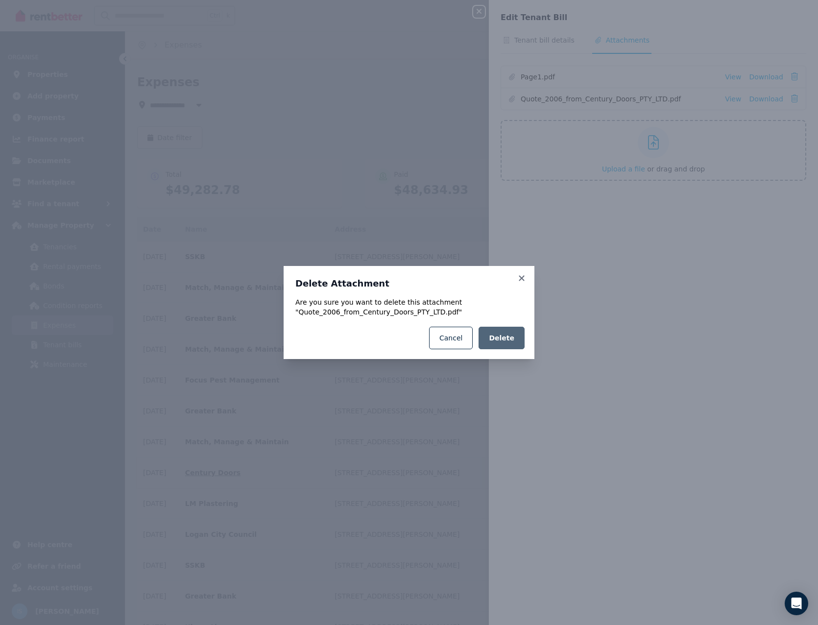
click at [511, 346] on button "Delete" at bounding box center [502, 338] width 46 height 23
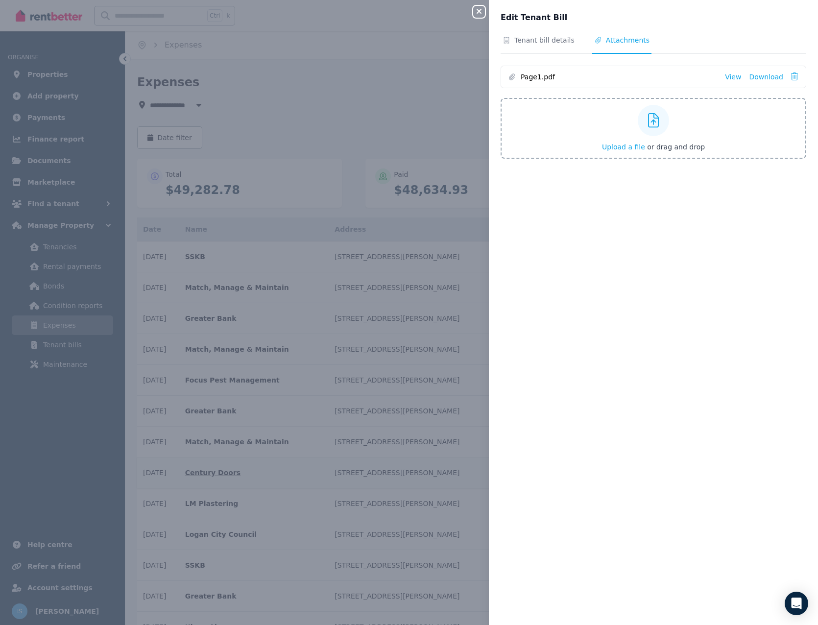
click at [554, 33] on div "Edit Tenant Bill Tenant bill details Attachments Page1.pdf View Download Upload…" at bounding box center [653, 312] width 329 height 625
click at [542, 41] on span "Tenant bill details" at bounding box center [545, 40] width 60 height 10
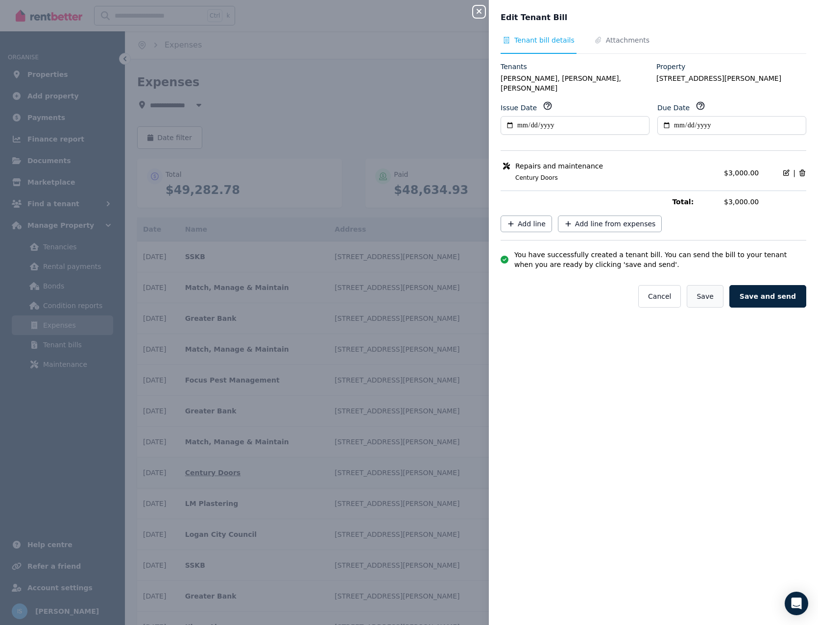
click at [703, 285] on button "Save" at bounding box center [705, 296] width 36 height 23
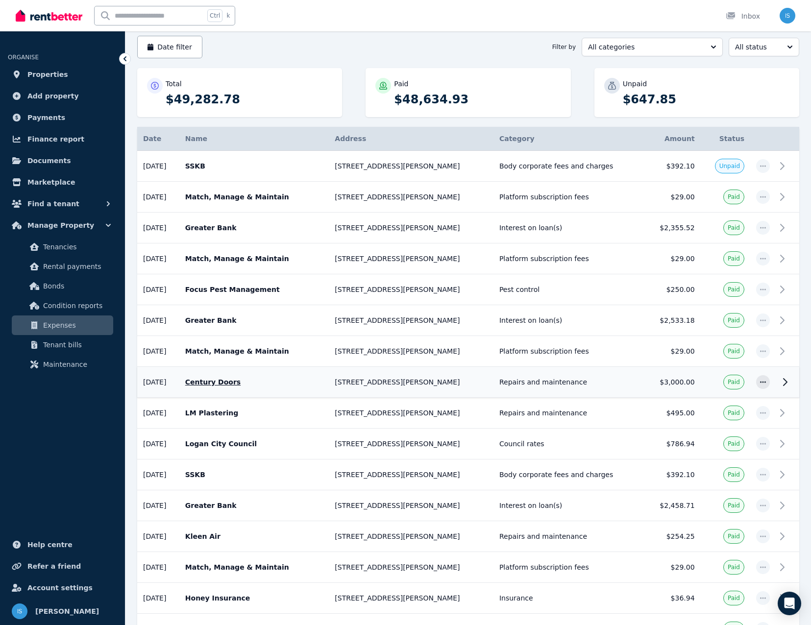
scroll to position [196, 0]
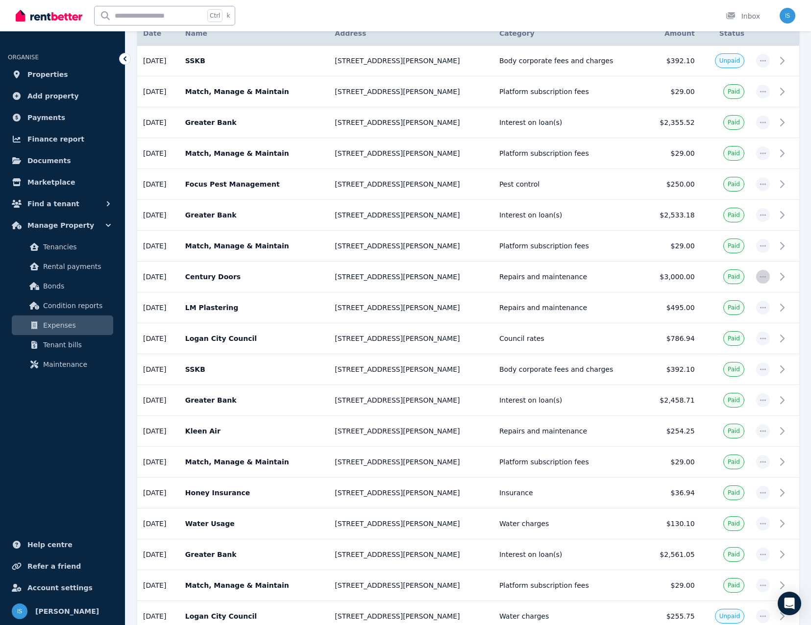
click at [762, 277] on icon "button" at bounding box center [763, 276] width 8 height 7
click at [734, 347] on span "Create tenant bill" at bounding box center [730, 343] width 63 height 12
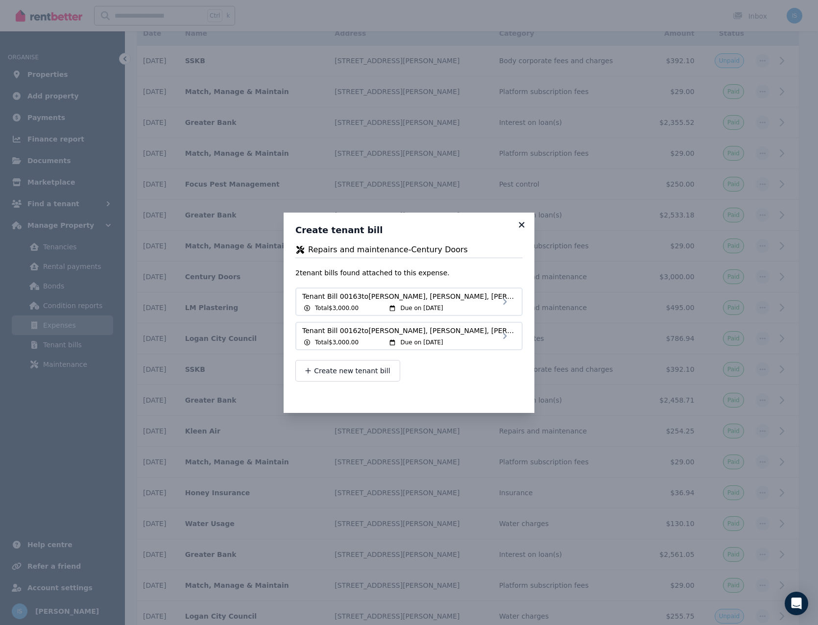
click at [522, 225] on icon at bounding box center [521, 224] width 5 height 5
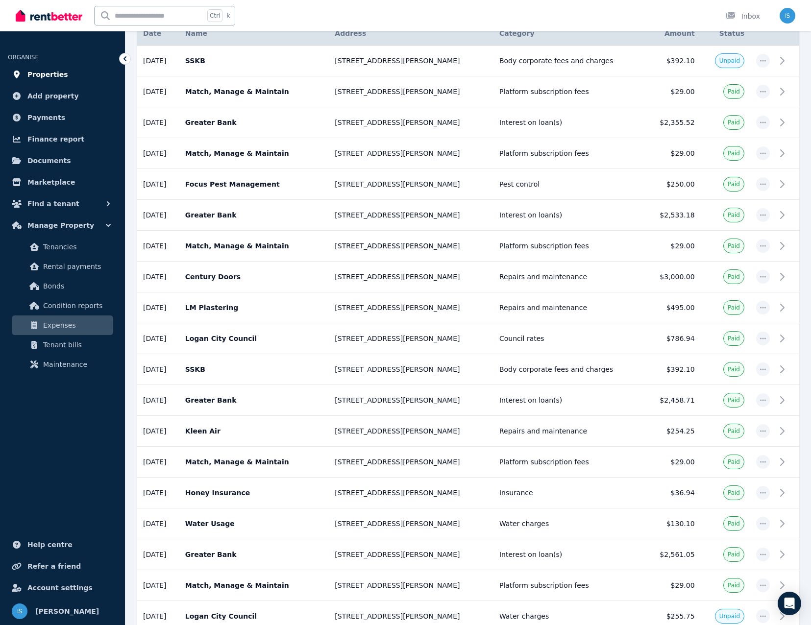
click at [46, 75] on span "Properties" at bounding box center [47, 75] width 41 height 12
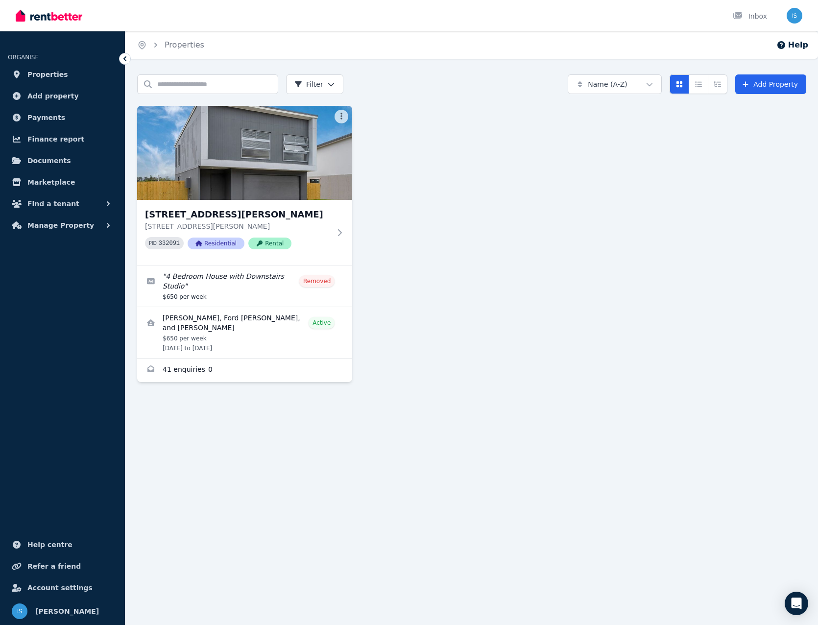
click at [217, 210] on h3 "[STREET_ADDRESS][PERSON_NAME]" at bounding box center [238, 215] width 186 height 14
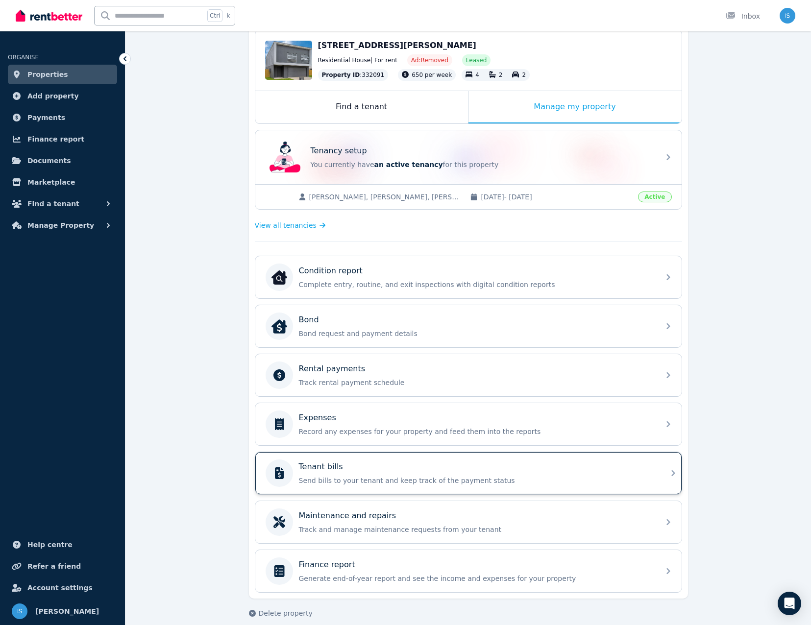
scroll to position [114, 0]
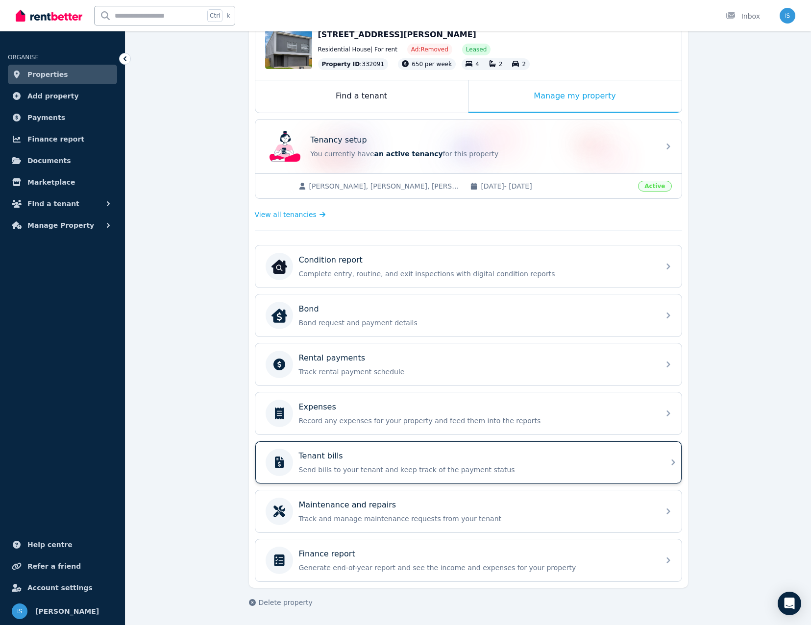
click at [318, 467] on p "Send bills to your tenant and keep track of the payment status" at bounding box center [476, 470] width 355 height 10
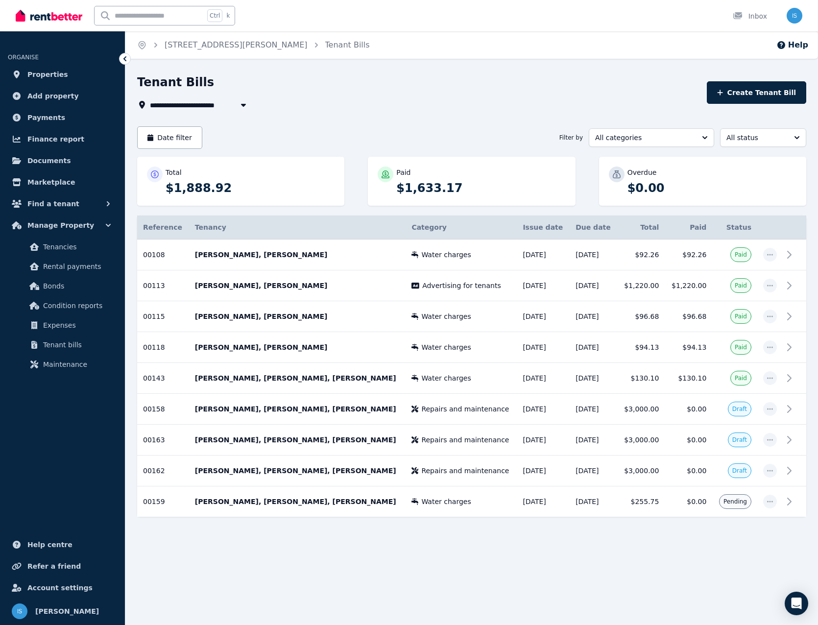
click at [661, 535] on div at bounding box center [471, 544] width 669 height 18
click at [768, 406] on icon "button" at bounding box center [770, 409] width 8 height 7
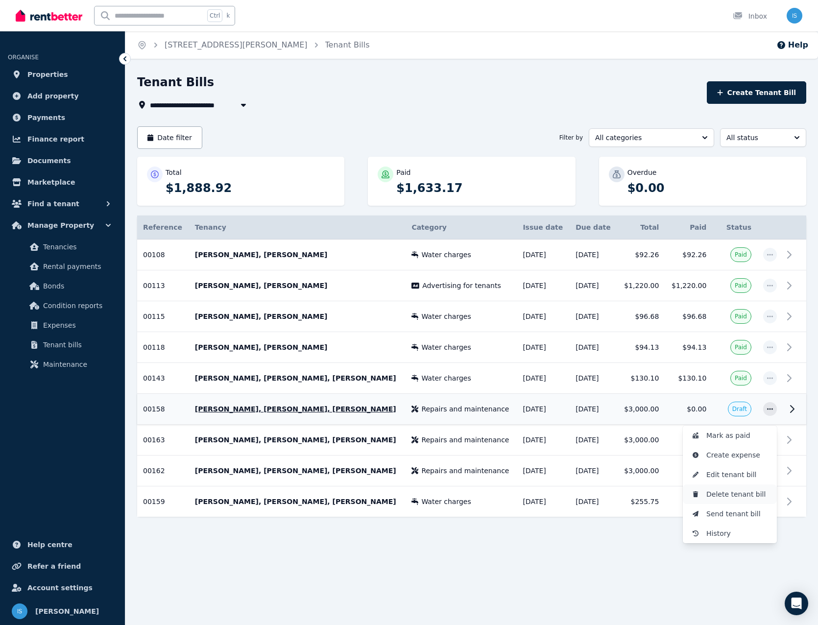
click at [738, 495] on span "Delete tenant bill" at bounding box center [738, 495] width 63 height 12
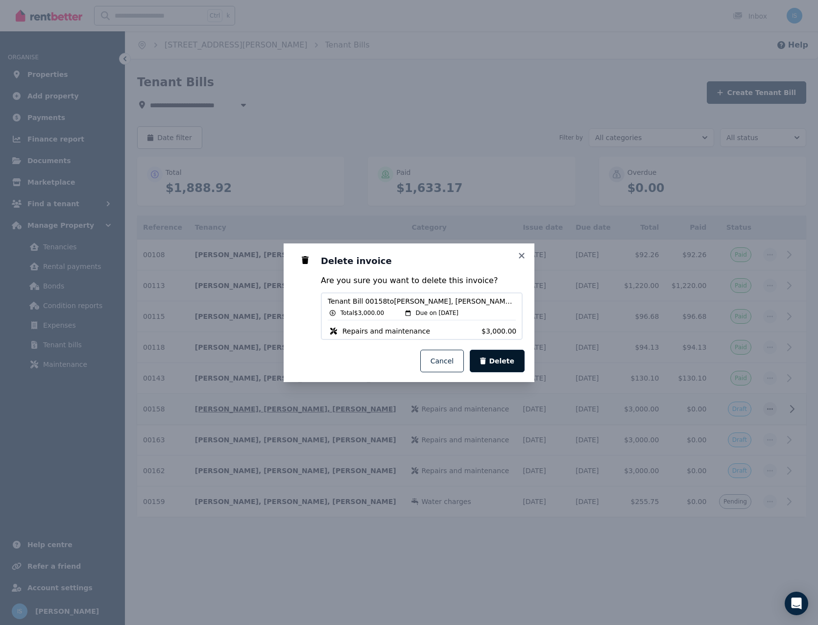
click at [511, 365] on span "Delete" at bounding box center [501, 361] width 25 height 10
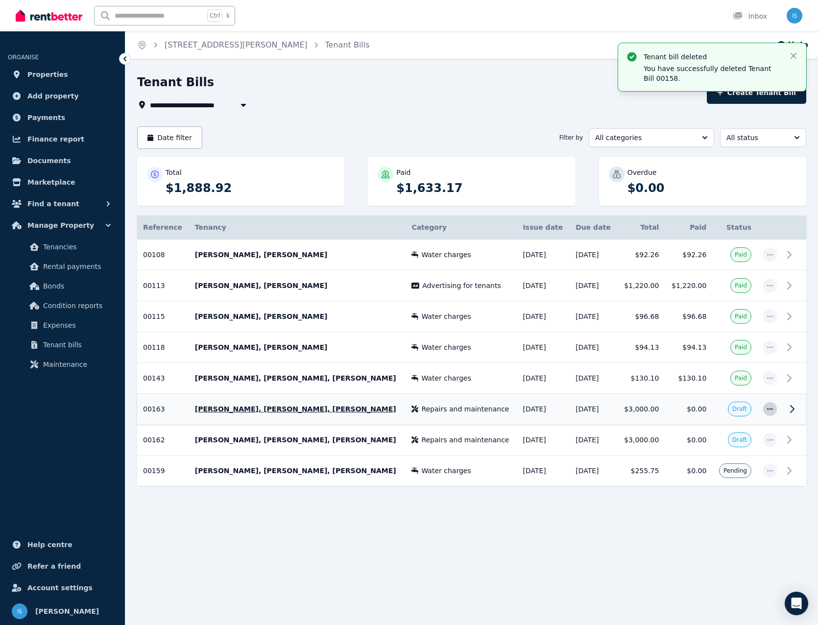
click at [768, 409] on icon "button" at bounding box center [770, 408] width 6 height 1
click at [729, 499] on span "Delete tenant bill" at bounding box center [738, 495] width 63 height 12
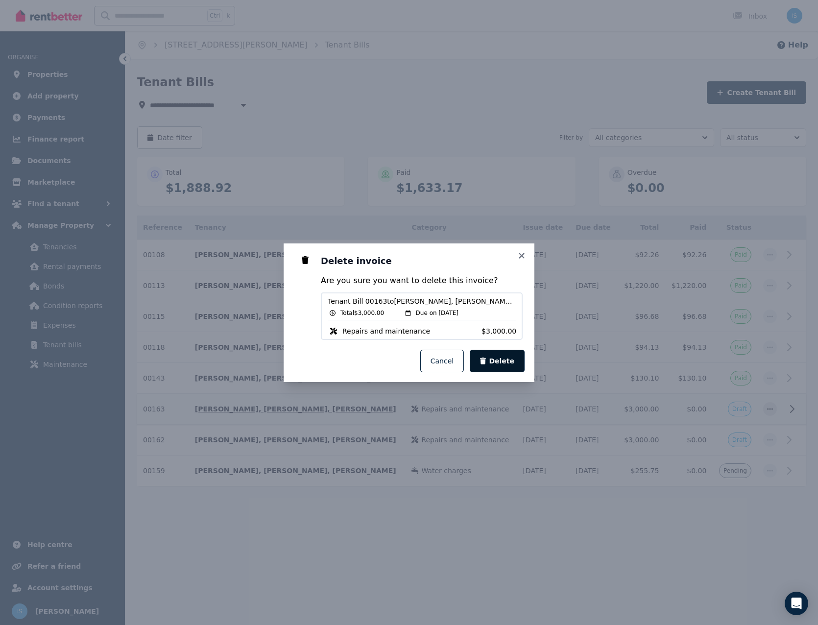
click at [506, 367] on button "Delete" at bounding box center [497, 361] width 55 height 23
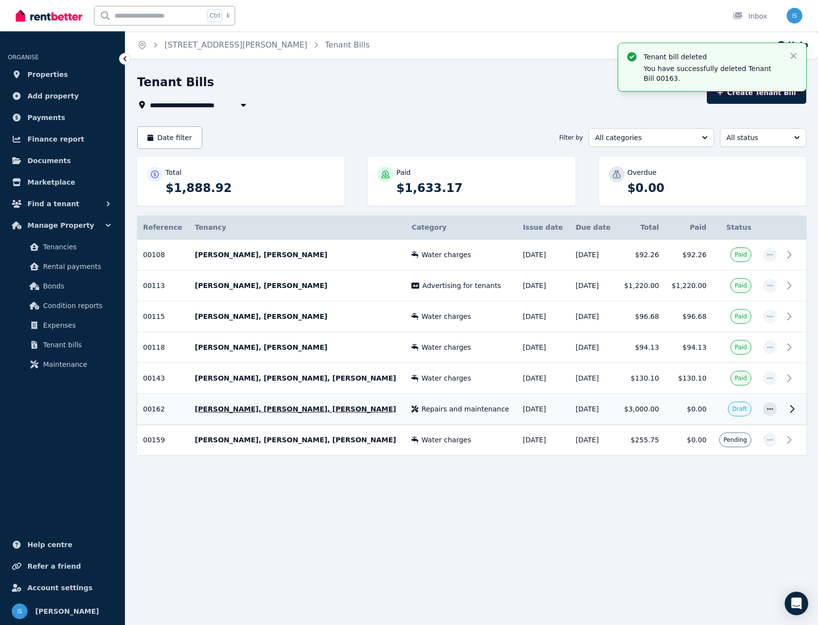
click at [684, 412] on td "$0.00" at bounding box center [689, 409] width 48 height 31
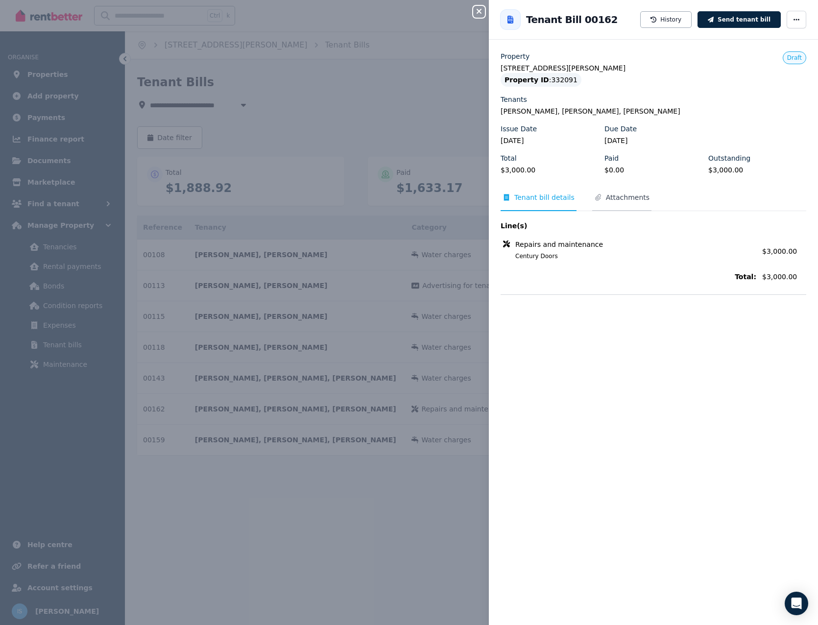
click at [613, 203] on span "Attachments" at bounding box center [622, 202] width 59 height 19
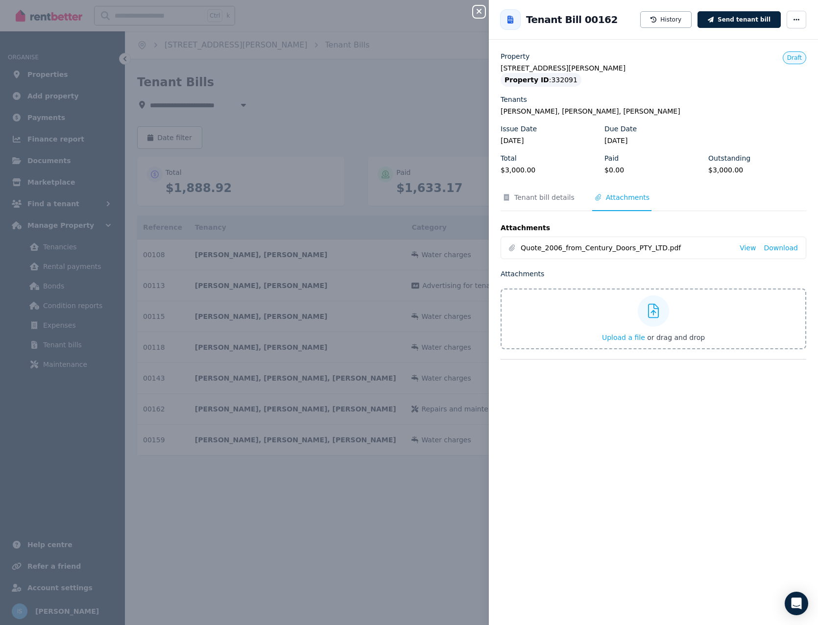
click at [476, 8] on icon "button" at bounding box center [479, 11] width 12 height 8
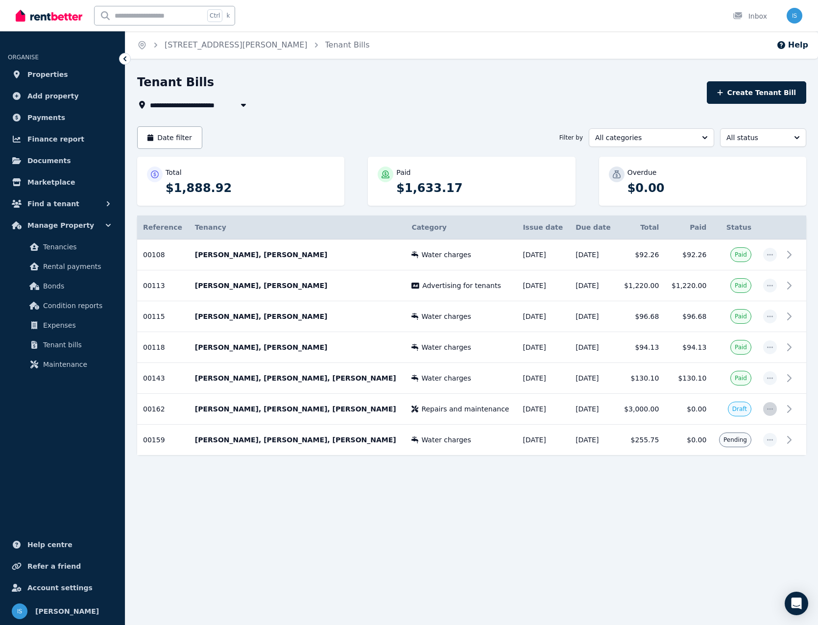
click at [768, 408] on icon "button" at bounding box center [770, 409] width 8 height 7
click at [738, 492] on span "Delete tenant bill" at bounding box center [738, 495] width 63 height 12
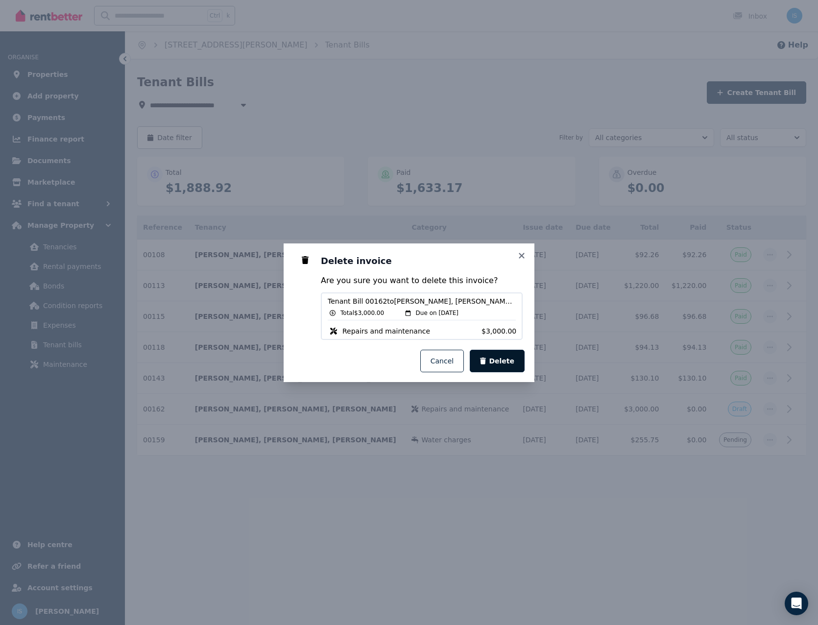
click at [503, 351] on button "Delete" at bounding box center [497, 361] width 55 height 23
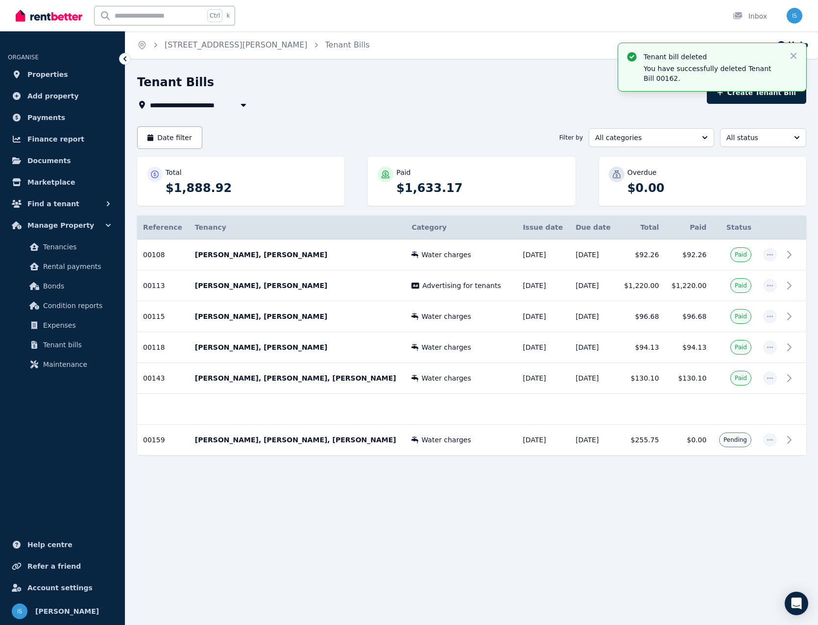
click at [417, 480] on div "**********" at bounding box center [409, 312] width 818 height 625
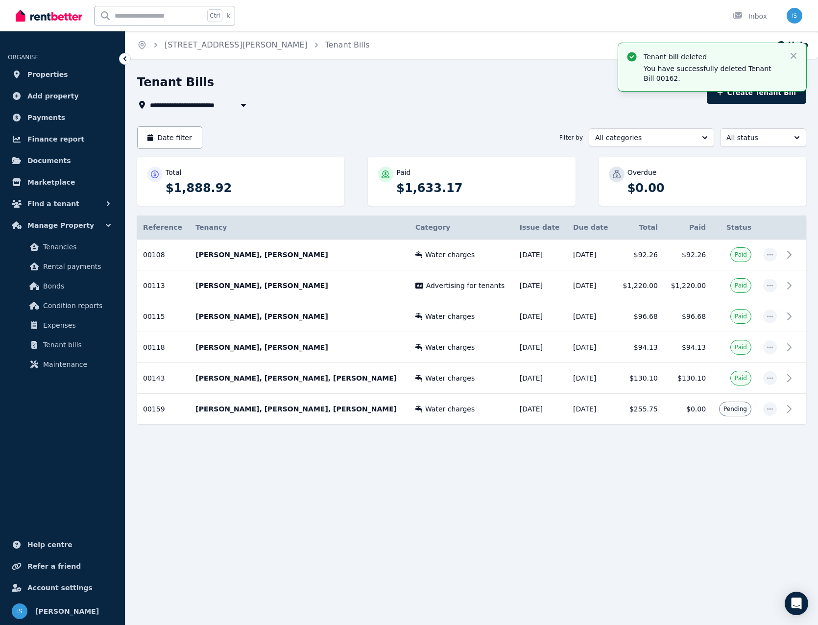
click at [541, 103] on div "**********" at bounding box center [419, 105] width 564 height 12
click at [529, 470] on div "**********" at bounding box center [471, 275] width 693 height 403
click at [39, 324] on link "Expenses" at bounding box center [62, 326] width 101 height 20
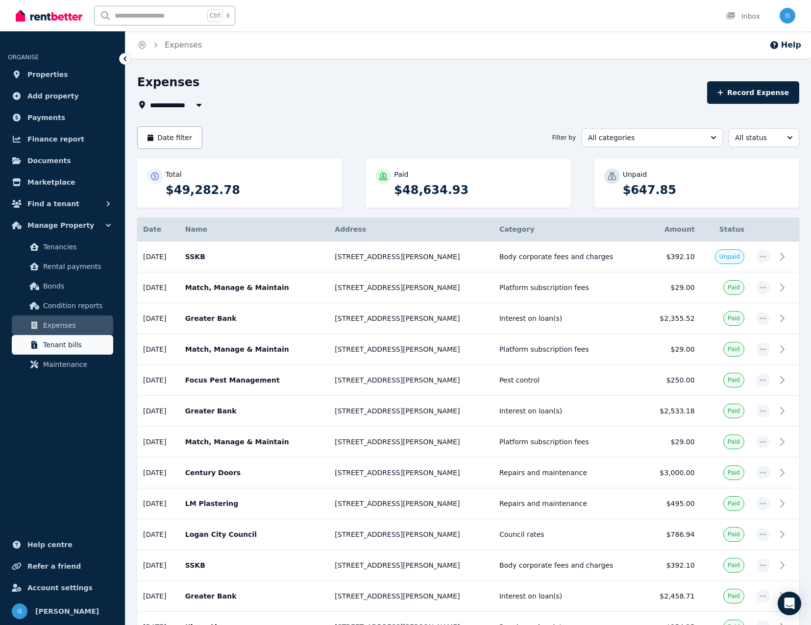
click at [49, 336] on link "Tenant bills" at bounding box center [62, 345] width 101 height 20
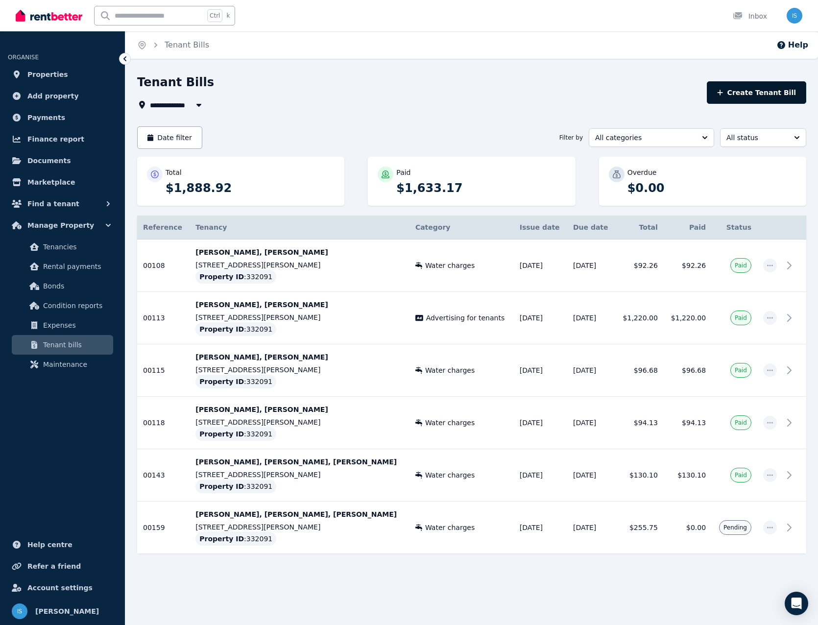
click at [749, 94] on button "Create Tenant Bill" at bounding box center [756, 92] width 99 height 23
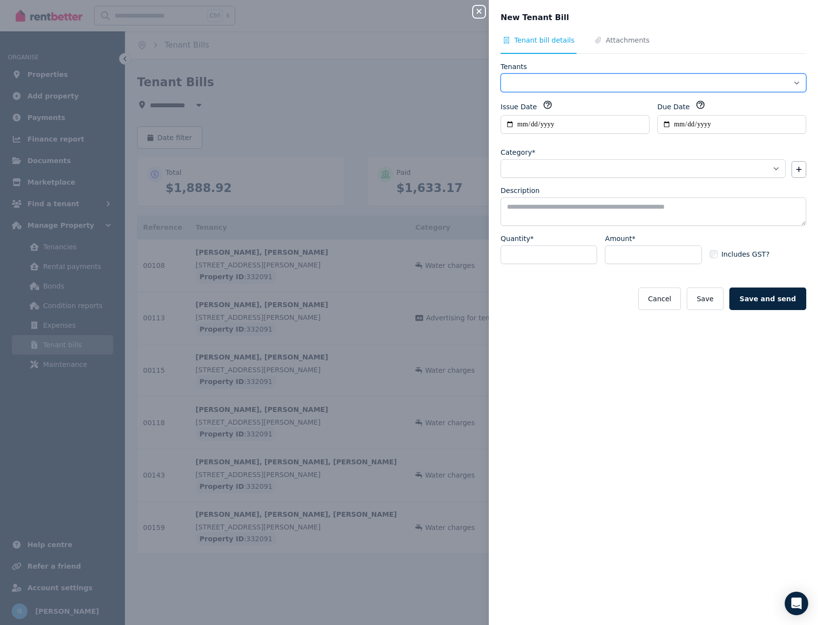
click at [519, 80] on select "**********" at bounding box center [654, 83] width 306 height 19
select select "**********"
click at [501, 74] on select "**********" at bounding box center [654, 83] width 306 height 19
click at [619, 41] on span "Attachments" at bounding box center [628, 40] width 44 height 10
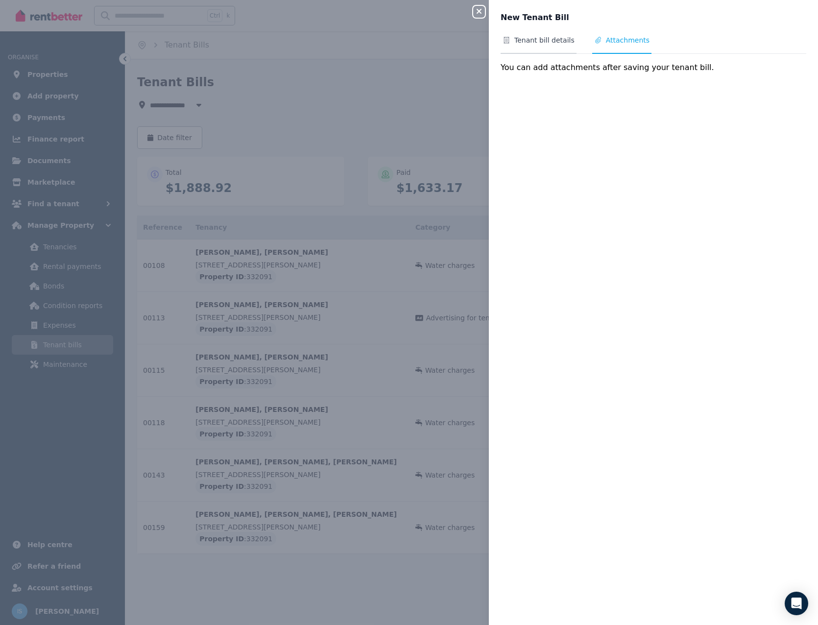
click at [555, 38] on span "Tenant bill details" at bounding box center [545, 40] width 60 height 10
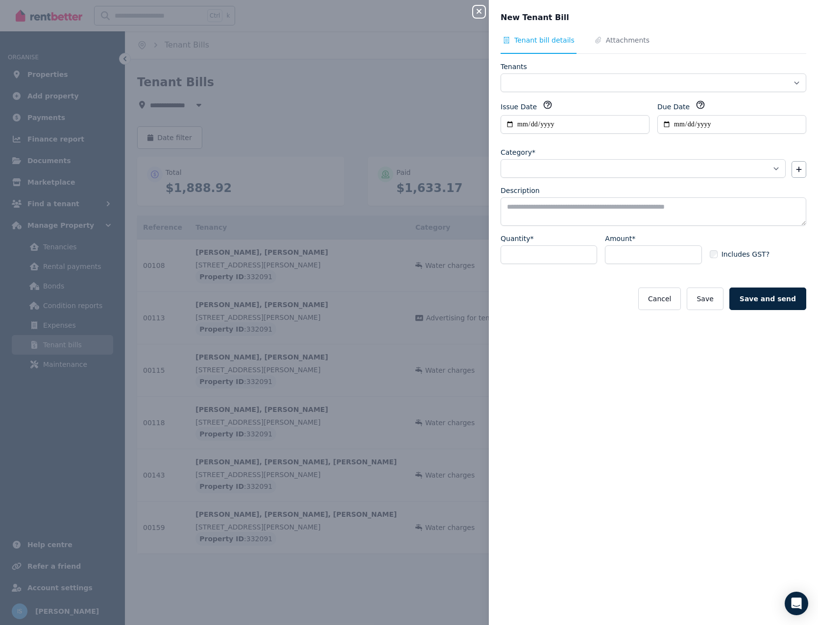
select select "**********"
click at [522, 165] on select "**********" at bounding box center [643, 168] width 285 height 19
select select "**********"
click at [501, 159] on select "**********" at bounding box center [643, 168] width 285 height 19
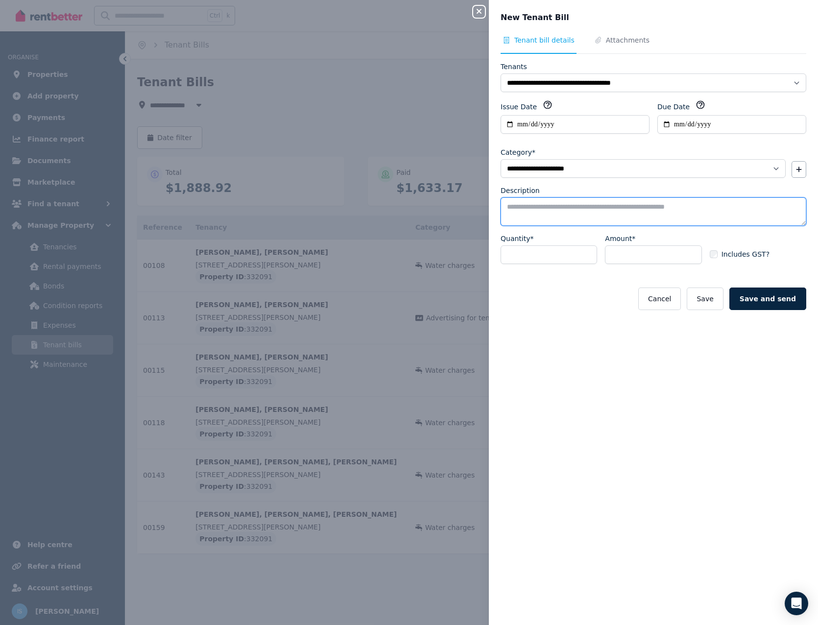
click at [566, 216] on textarea "Description" at bounding box center [654, 212] width 306 height 28
type textarea "**********"
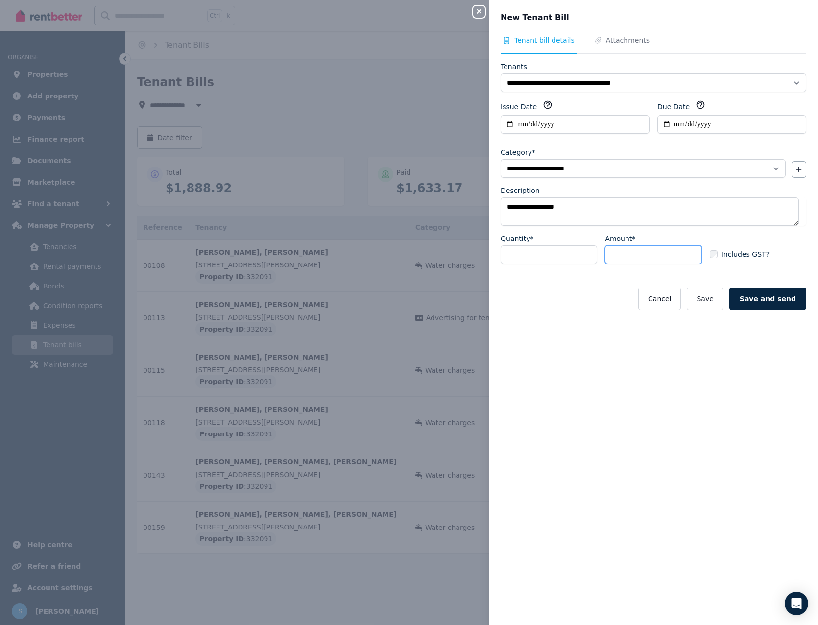
type input "****"
click at [715, 305] on button "Save" at bounding box center [705, 299] width 36 height 23
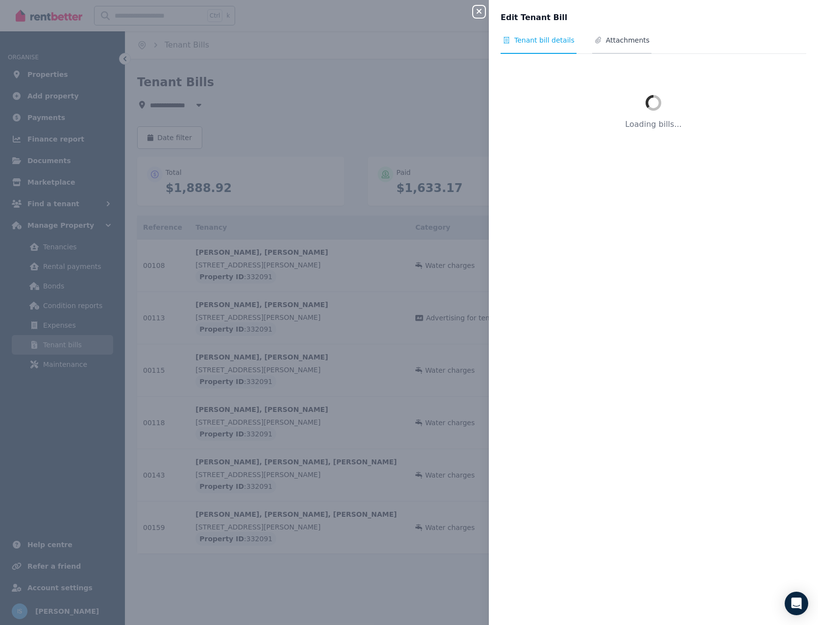
click at [606, 36] on span "Attachments" at bounding box center [628, 40] width 44 height 10
click at [530, 45] on span "Tenant bill details" at bounding box center [545, 40] width 60 height 10
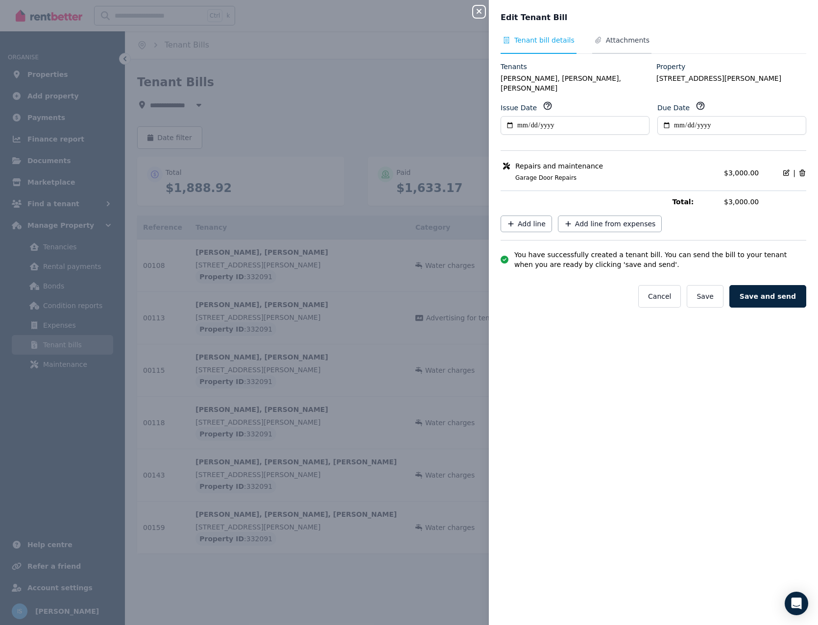
click at [622, 36] on span "Attachments" at bounding box center [628, 40] width 44 height 10
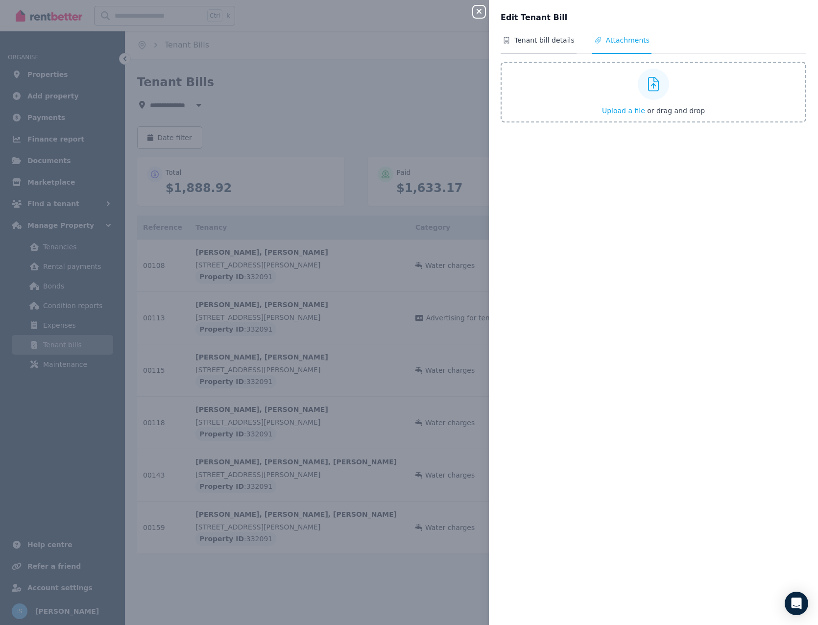
click at [541, 51] on span "Tenant bill details" at bounding box center [539, 44] width 76 height 19
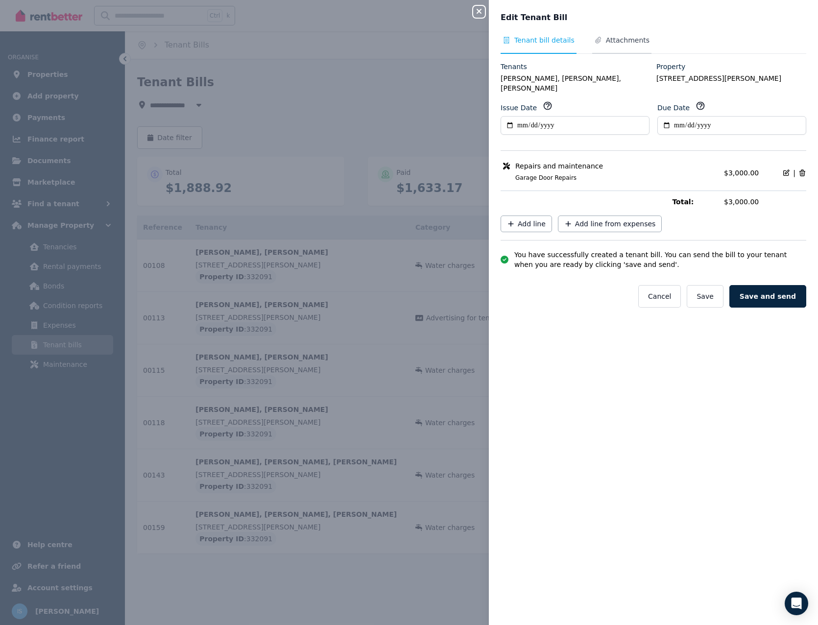
click at [618, 42] on span "Attachments" at bounding box center [628, 40] width 44 height 10
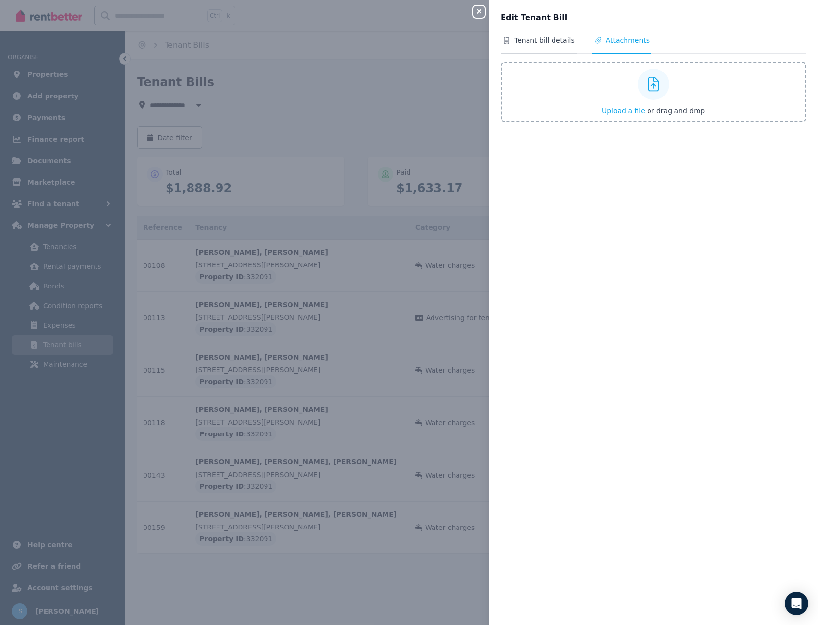
click at [519, 38] on span "Tenant bill details" at bounding box center [545, 40] width 60 height 10
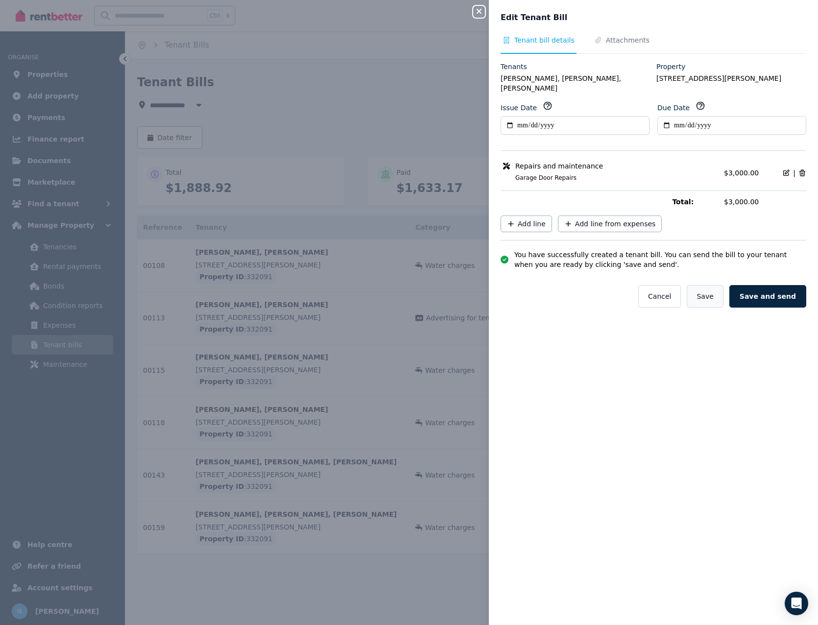
click at [720, 291] on button "Save" at bounding box center [705, 296] width 36 height 23
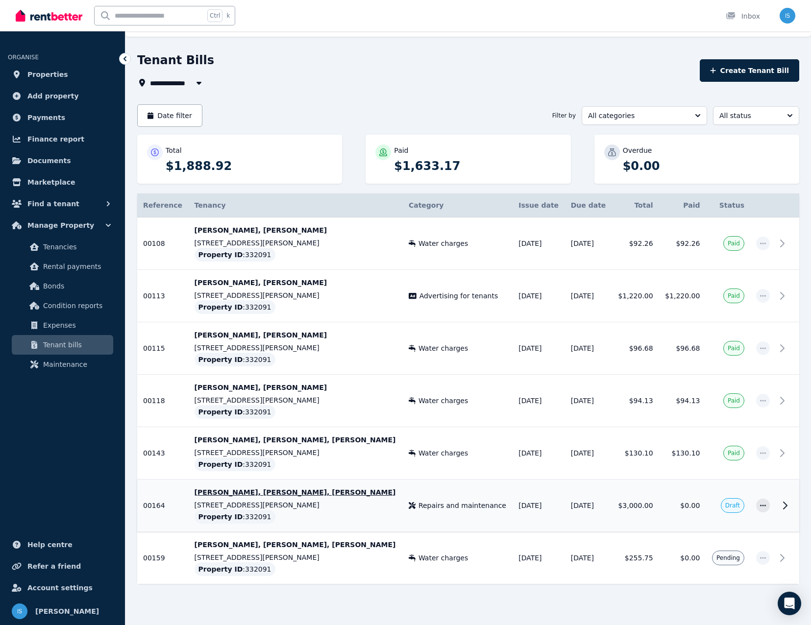
scroll to position [34, 0]
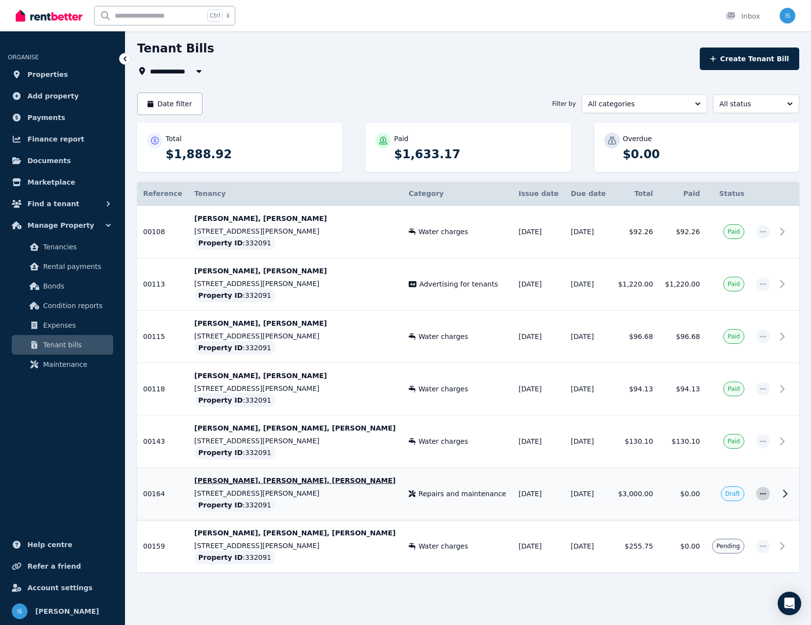
click at [765, 493] on icon "button" at bounding box center [763, 494] width 8 height 7
click at [737, 565] on span "Edit tenant bill" at bounding box center [730, 560] width 63 height 12
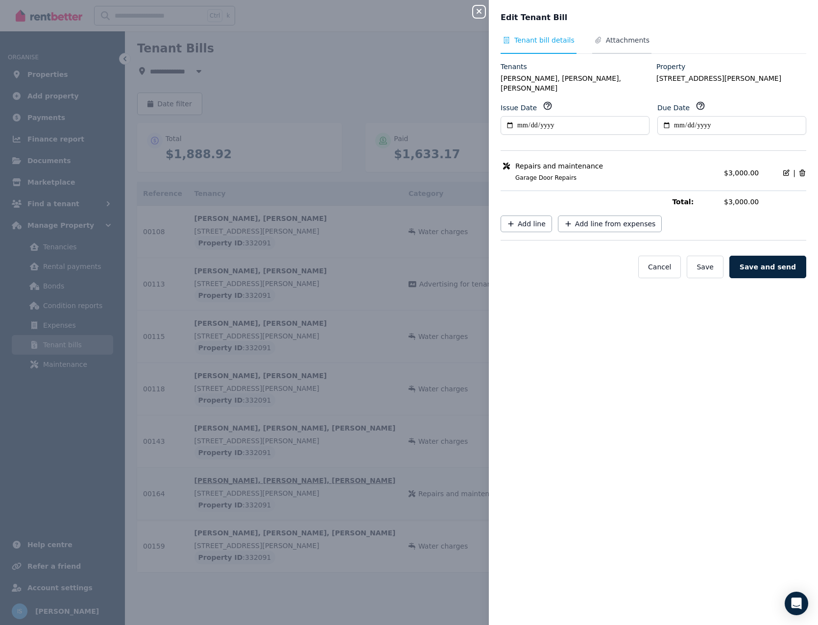
click at [611, 35] on span "Attachments" at bounding box center [628, 40] width 44 height 10
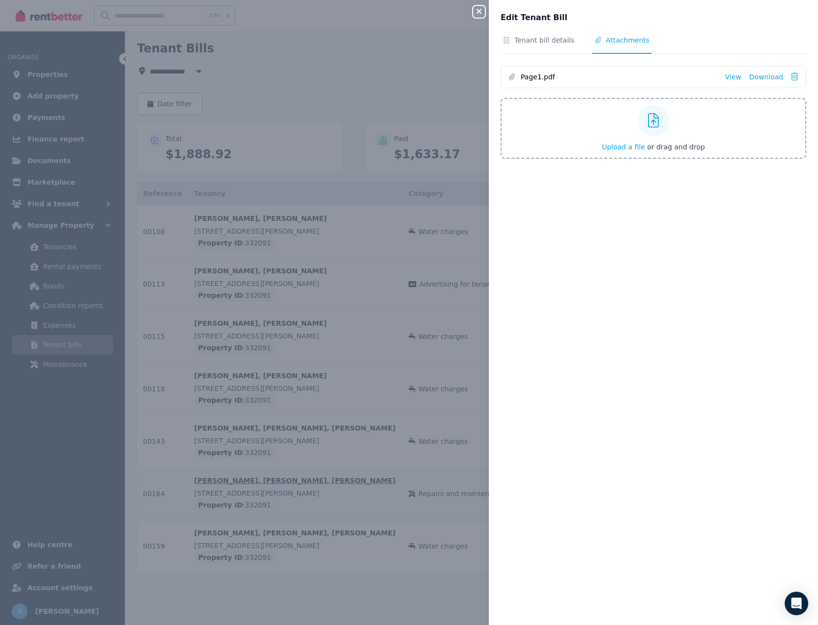
click at [385, 83] on div "Close panel Edit Tenant Bill Tenant bill details Attachments Page1.pdf View Dow…" at bounding box center [409, 312] width 818 height 625
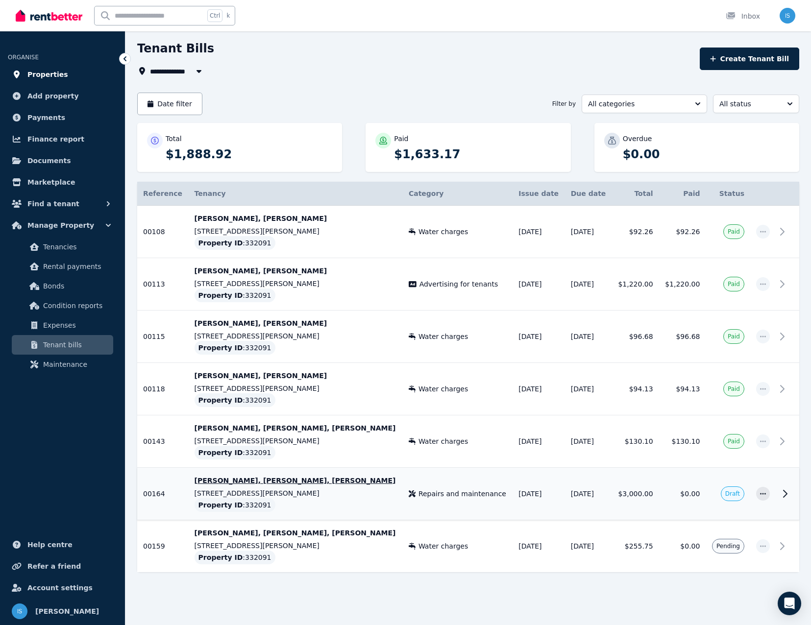
click at [47, 72] on span "Properties" at bounding box center [47, 75] width 41 height 12
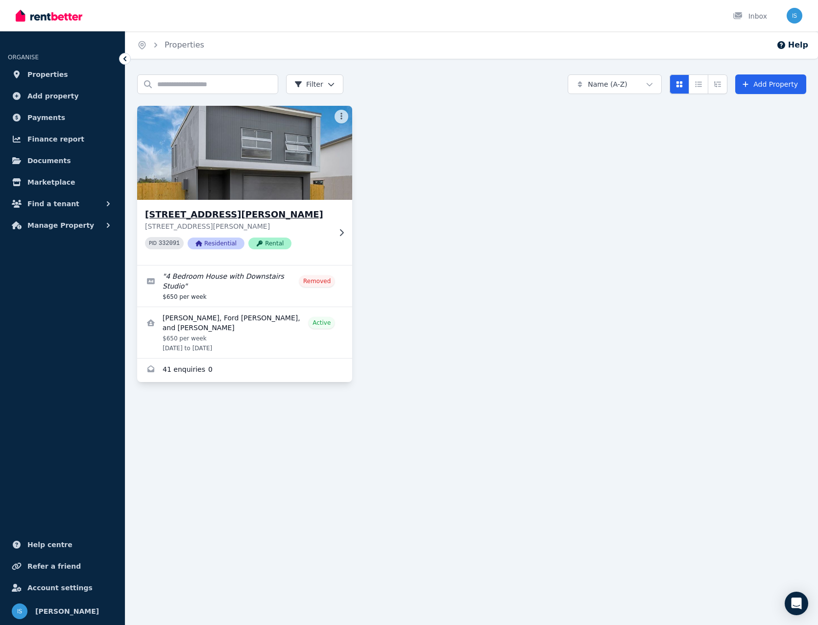
click at [212, 147] on img at bounding box center [245, 152] width 226 height 99
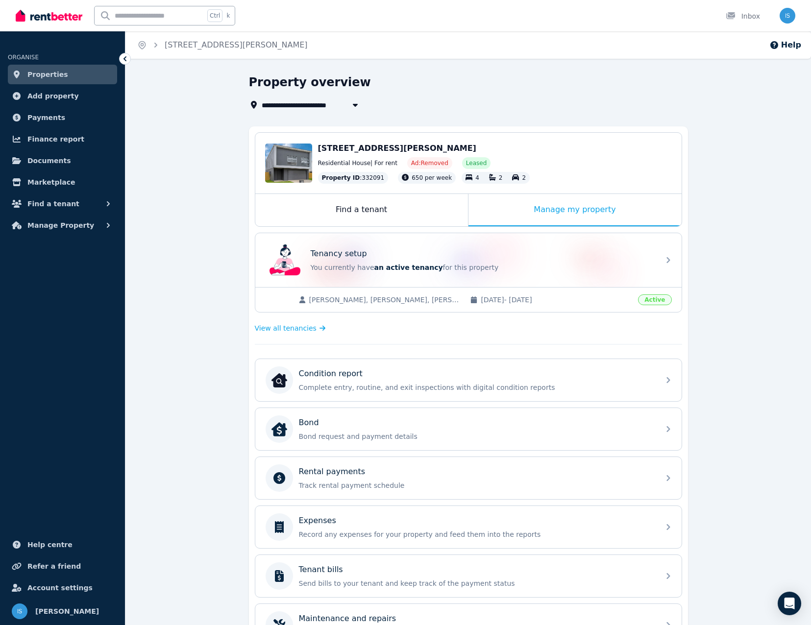
click at [313, 299] on span "[PERSON_NAME], [PERSON_NAME], [PERSON_NAME]" at bounding box center [384, 300] width 151 height 10
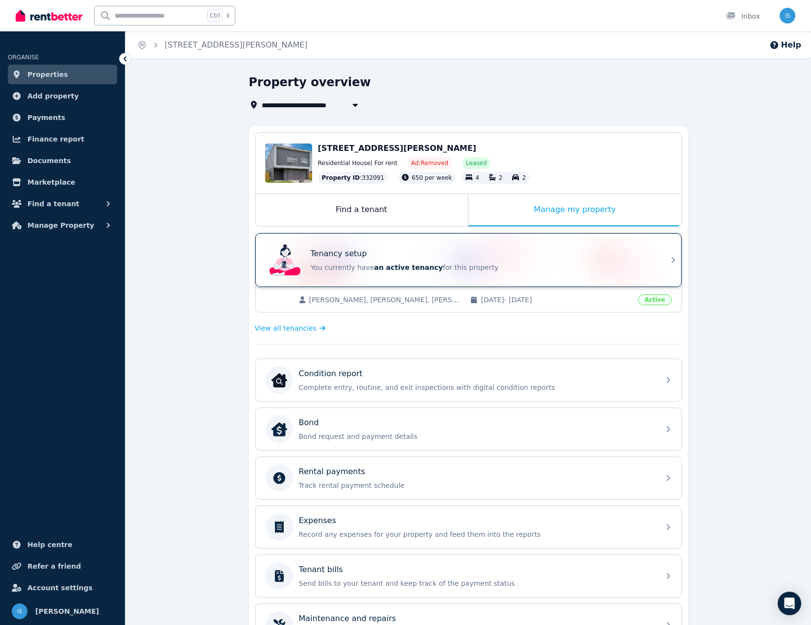
click at [377, 260] on div "Tenancy setup You currently have an active tenancy for this property" at bounding box center [482, 260] width 343 height 25
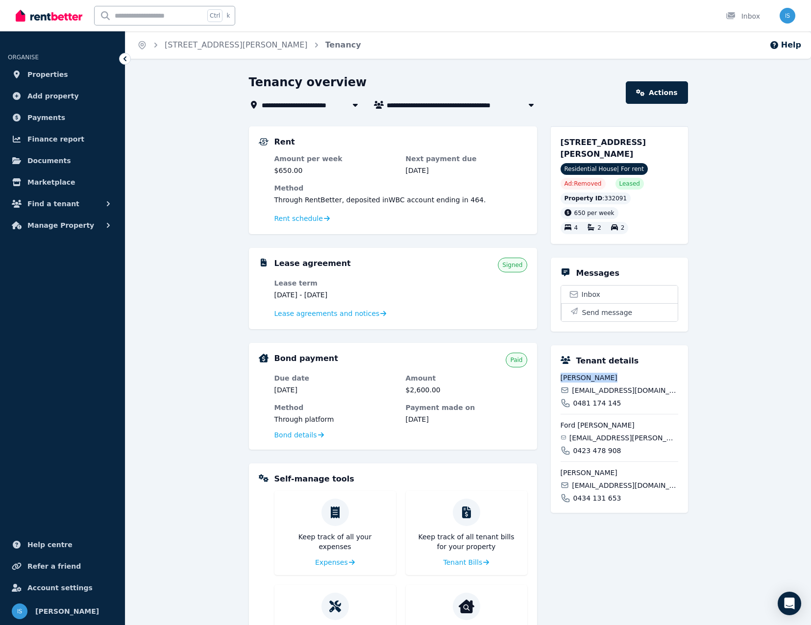
drag, startPoint x: 609, startPoint y: 377, endPoint x: 560, endPoint y: 375, distance: 49.5
click at [560, 375] on div "Tenant details Tenielle Popp teniellepopp@hotmail.com 0481 174 145 Ford Popp fo…" at bounding box center [619, 430] width 137 height 168
copy span "Tenielle Popp"
drag, startPoint x: 622, startPoint y: 401, endPoint x: 573, endPoint y: 400, distance: 49.0
click at [573, 400] on div "0481 174 145" at bounding box center [620, 403] width 118 height 10
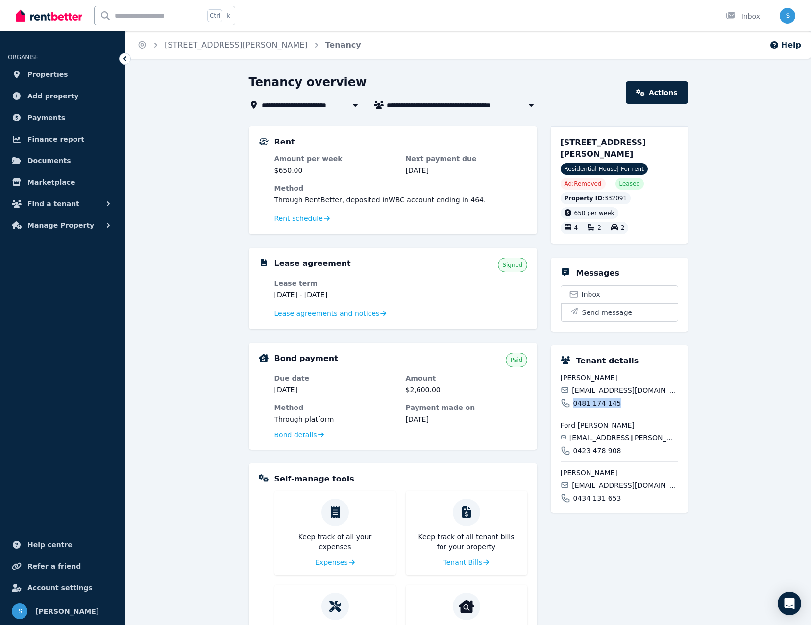
copy span "0481 174 145"
drag, startPoint x: 597, startPoint y: 426, endPoint x: 557, endPoint y: 423, distance: 40.8
click at [557, 423] on div "Tenant details Tenielle Popp teniellepopp@hotmail.com 0481 174 145 Ford Popp fo…" at bounding box center [619, 430] width 137 height 168
copy span "Ford Popp"
drag, startPoint x: 618, startPoint y: 449, endPoint x: 574, endPoint y: 452, distance: 44.7
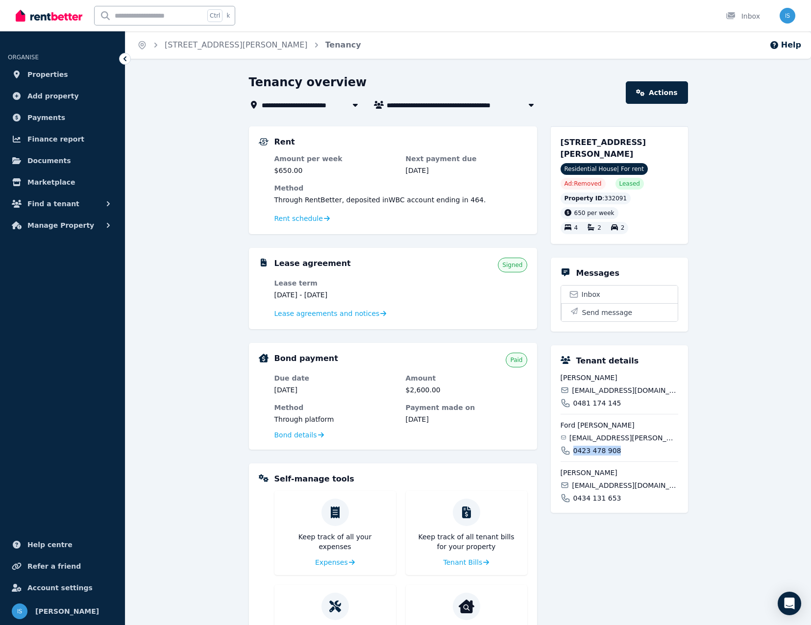
click at [574, 452] on div "0423 478 908" at bounding box center [620, 451] width 118 height 10
copy span "0423 478 908"
drag, startPoint x: 647, startPoint y: 501, endPoint x: 605, endPoint y: 480, distance: 46.7
click at [646, 500] on div "0434 131 653" at bounding box center [620, 499] width 118 height 10
drag, startPoint x: 610, startPoint y: 475, endPoint x: 552, endPoint y: 470, distance: 57.5
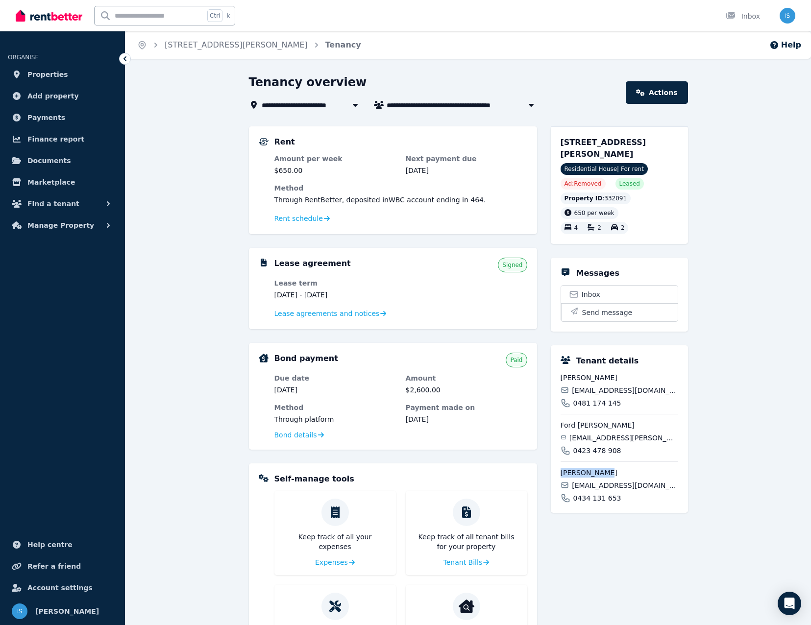
click at [552, 470] on div "Tenant details Tenielle Popp teniellepopp@hotmail.com 0481 174 145 Ford Popp fo…" at bounding box center [619, 430] width 137 height 168
copy span "David Madden"
drag, startPoint x: 616, startPoint y: 494, endPoint x: 573, endPoint y: 494, distance: 42.2
click at [573, 494] on div "0434 131 653" at bounding box center [620, 499] width 118 height 10
copy span "0434 131 653"
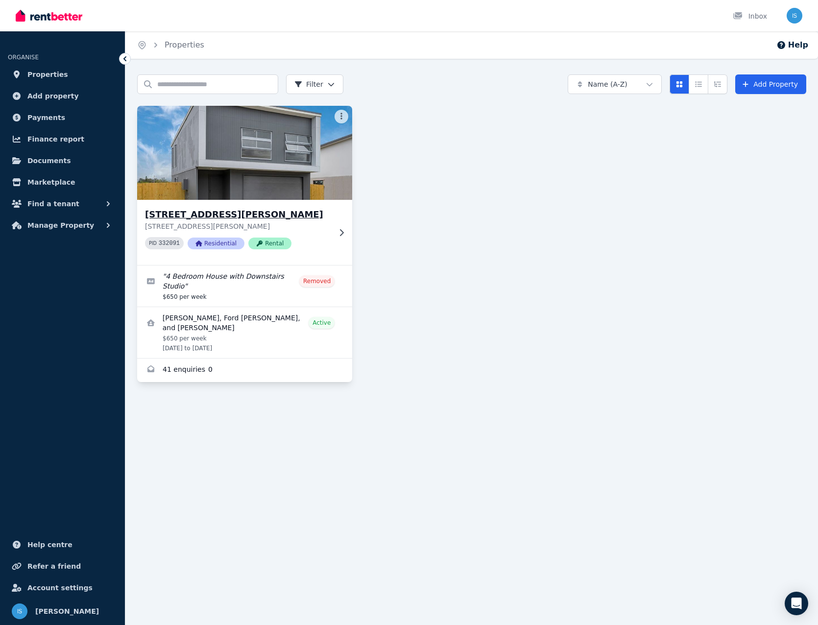
click at [246, 173] on img at bounding box center [245, 152] width 226 height 99
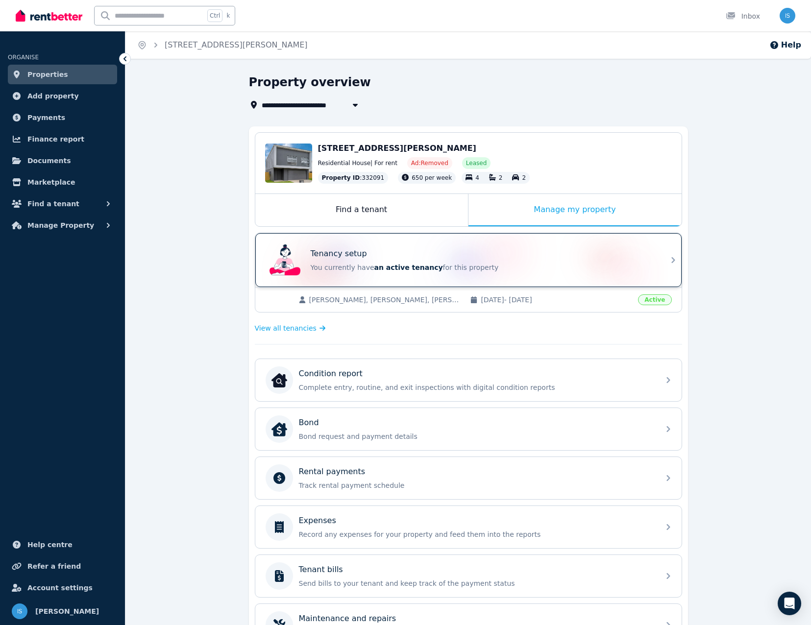
click at [426, 271] on p "You currently have an active tenancy for this property" at bounding box center [482, 268] width 343 height 10
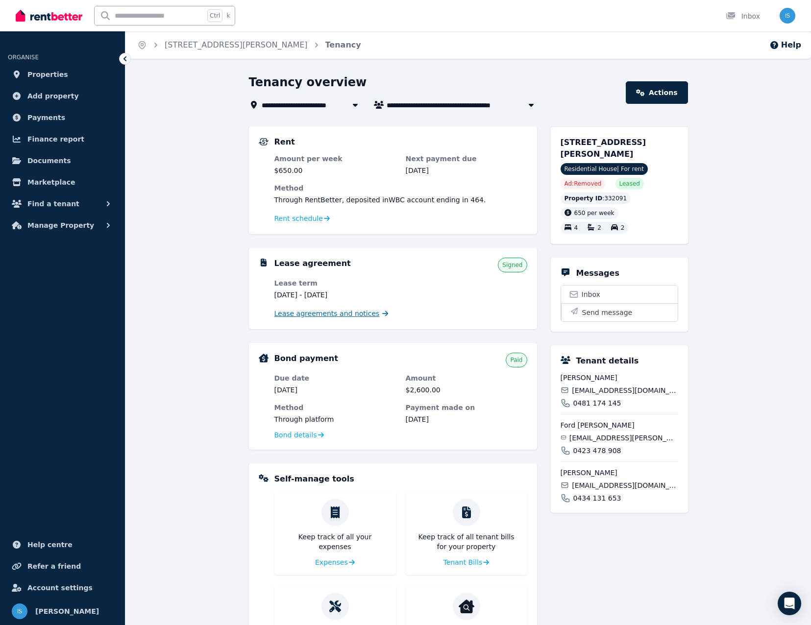
click at [320, 315] on span "Lease agreements and notices" at bounding box center [326, 314] width 105 height 10
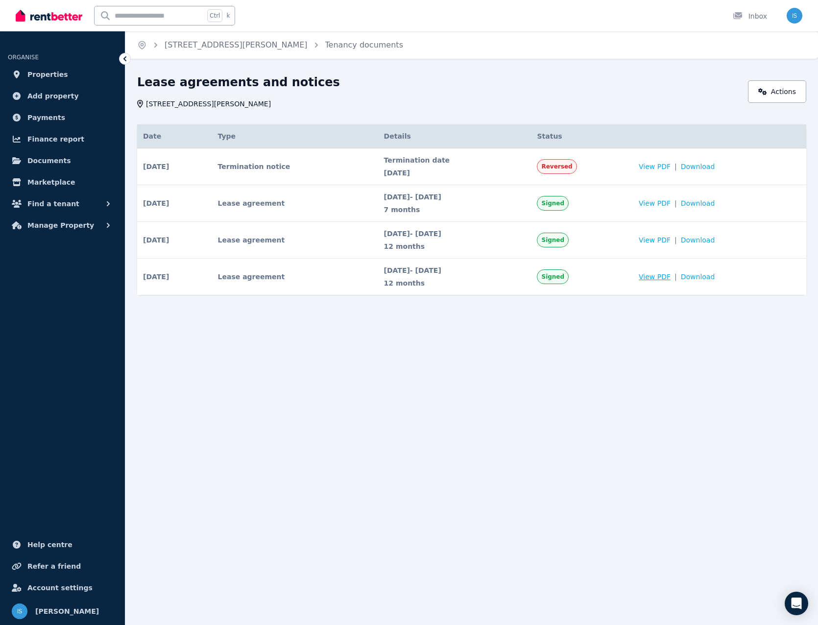
click at [670, 278] on span "View PDF" at bounding box center [655, 277] width 32 height 10
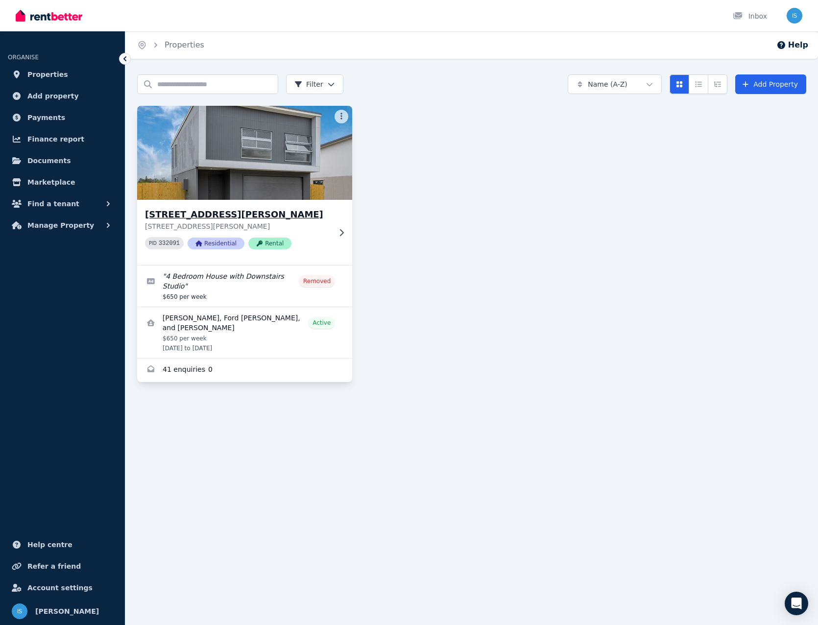
click at [213, 206] on div "[STREET_ADDRESS][PERSON_NAME][PERSON_NAME] PID 332091 Residential Rental" at bounding box center [244, 232] width 215 height 65
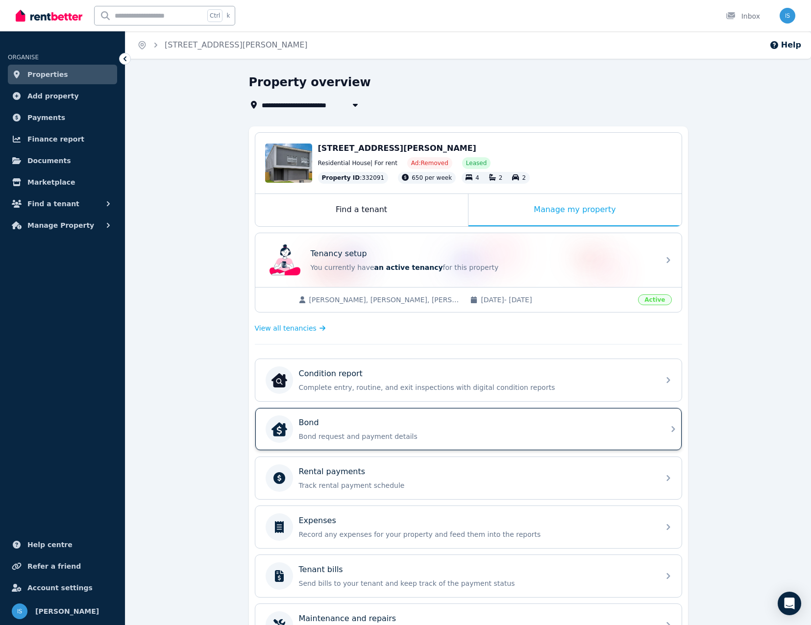
scroll to position [114, 0]
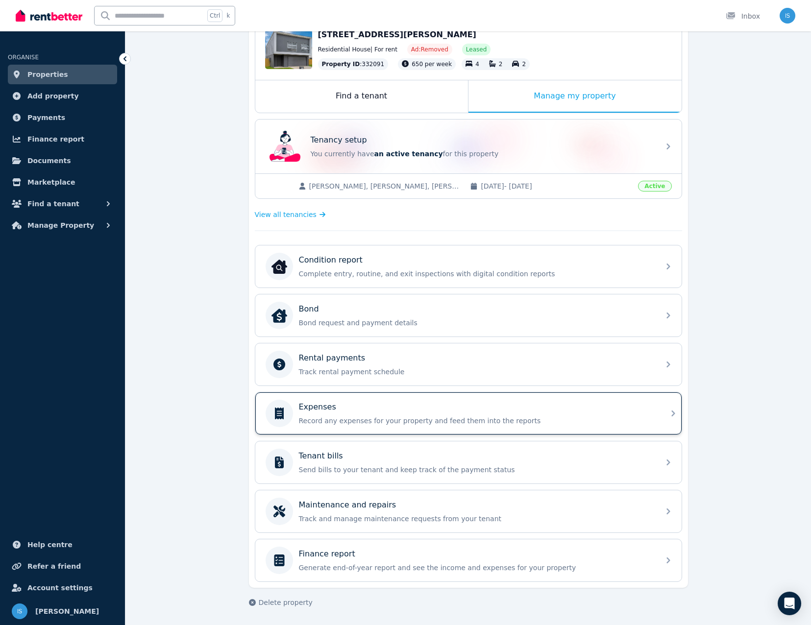
click at [366, 420] on p "Record any expenses for your property and feed them into the reports" at bounding box center [476, 421] width 355 height 10
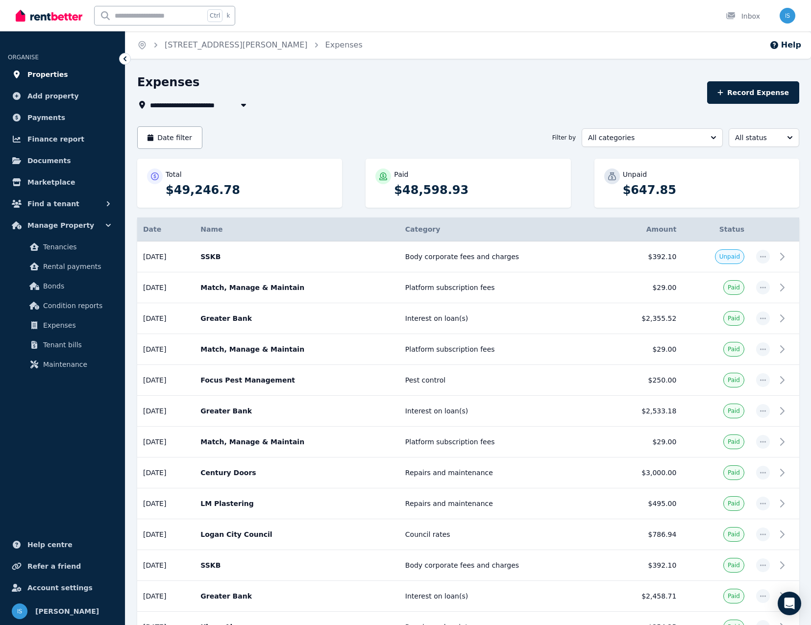
click at [40, 71] on span "Properties" at bounding box center [47, 75] width 41 height 12
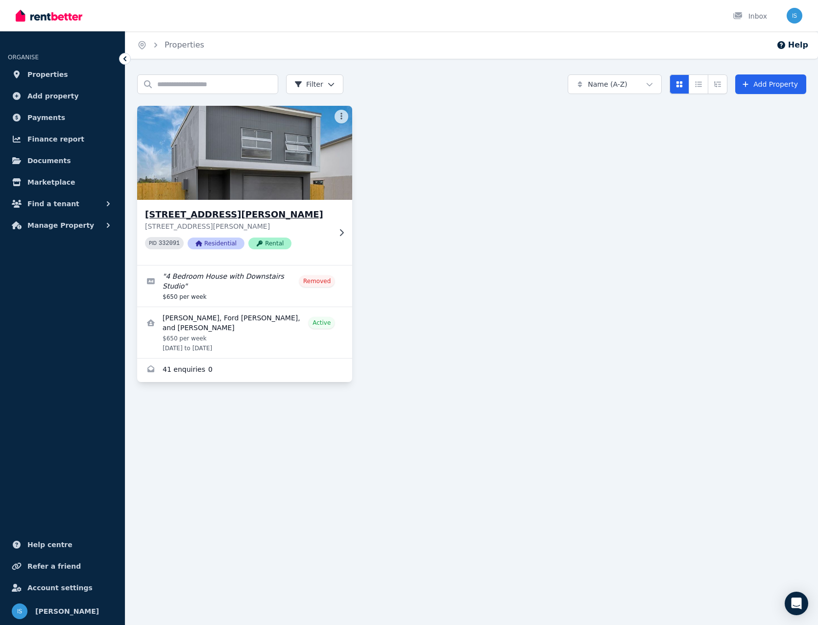
click at [233, 215] on h3 "[STREET_ADDRESS][PERSON_NAME]" at bounding box center [238, 215] width 186 height 14
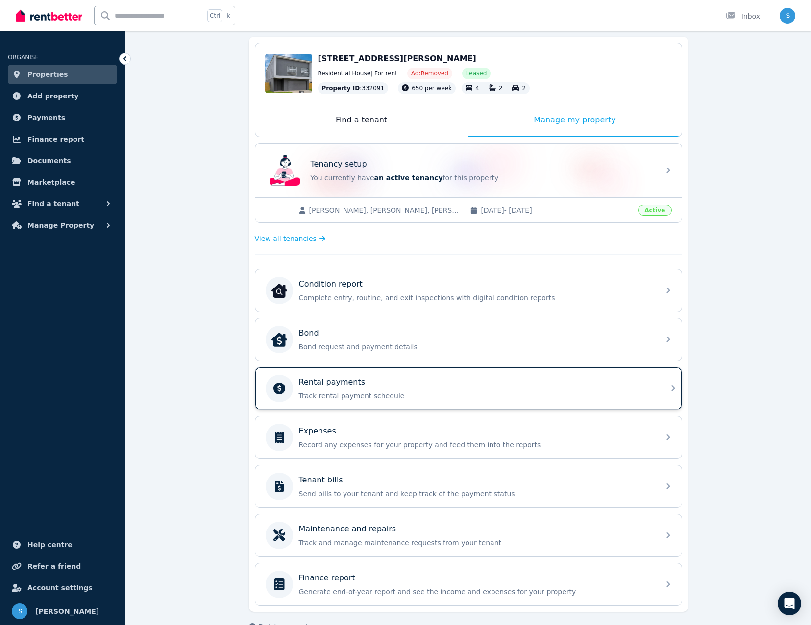
scroll to position [114, 0]
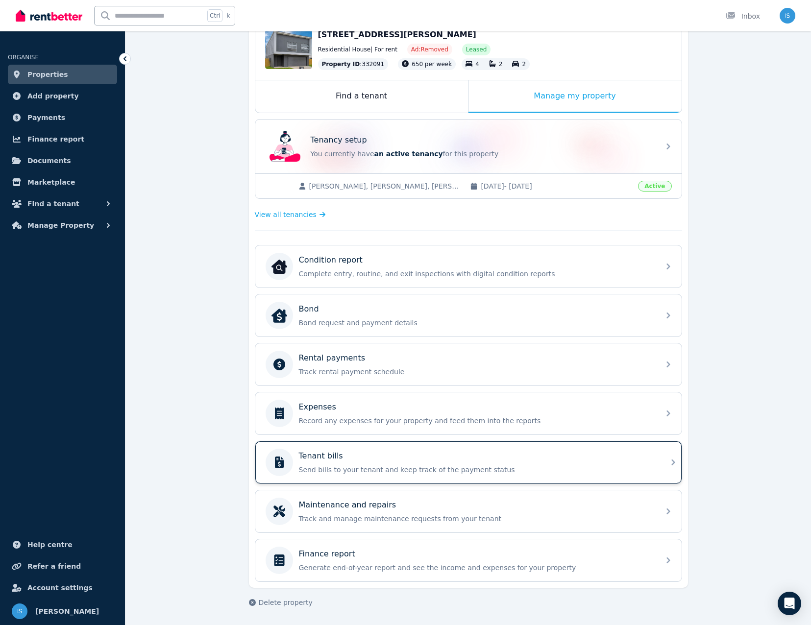
click at [345, 459] on div "Tenant bills" at bounding box center [476, 456] width 355 height 12
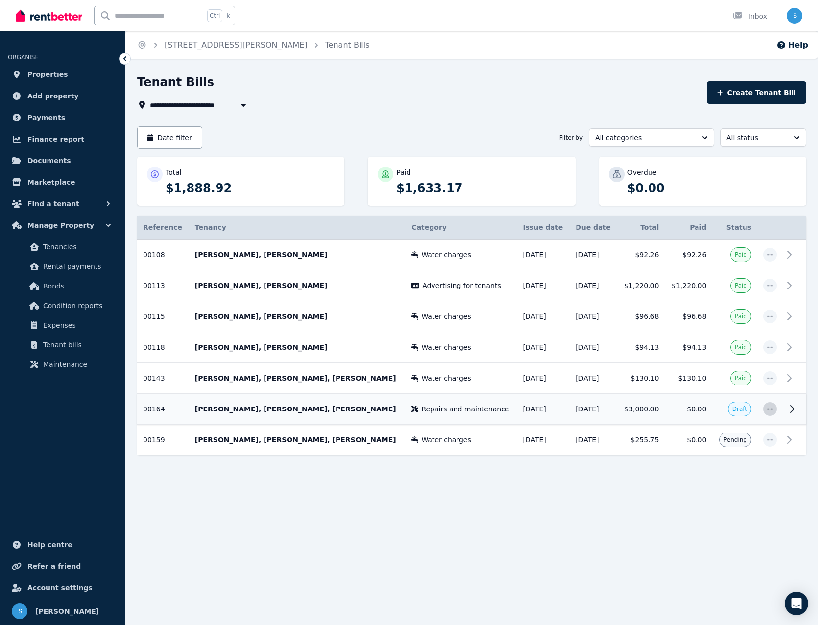
click at [766, 411] on span "button" at bounding box center [771, 409] width 14 height 14
click at [753, 478] on span "Edit tenant bill" at bounding box center [738, 475] width 63 height 12
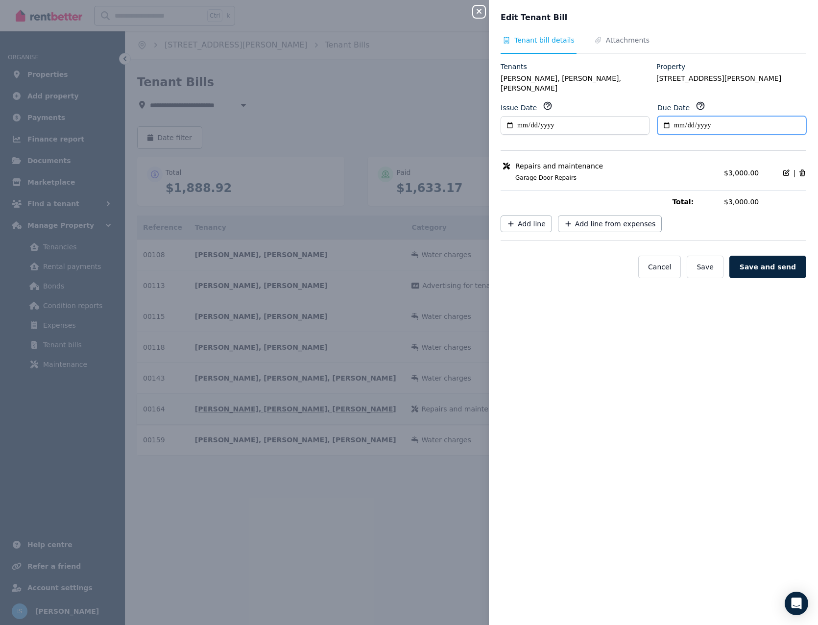
click at [674, 116] on input "**********" at bounding box center [732, 125] width 149 height 19
type input "**********"
click at [616, 40] on span "Attachments" at bounding box center [628, 40] width 44 height 10
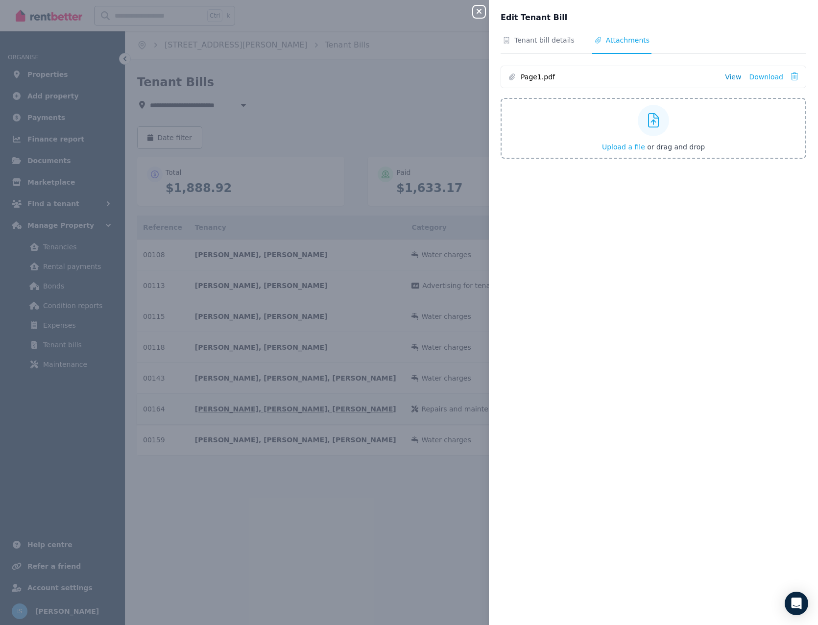
click at [733, 81] on link "View" at bounding box center [733, 77] width 16 height 10
click at [704, 342] on div "Tenant bill details Attachments Page1.pdf View Download Upload a file or drag a…" at bounding box center [653, 324] width 329 height 578
click at [539, 40] on span "Tenant bill details" at bounding box center [545, 40] width 60 height 10
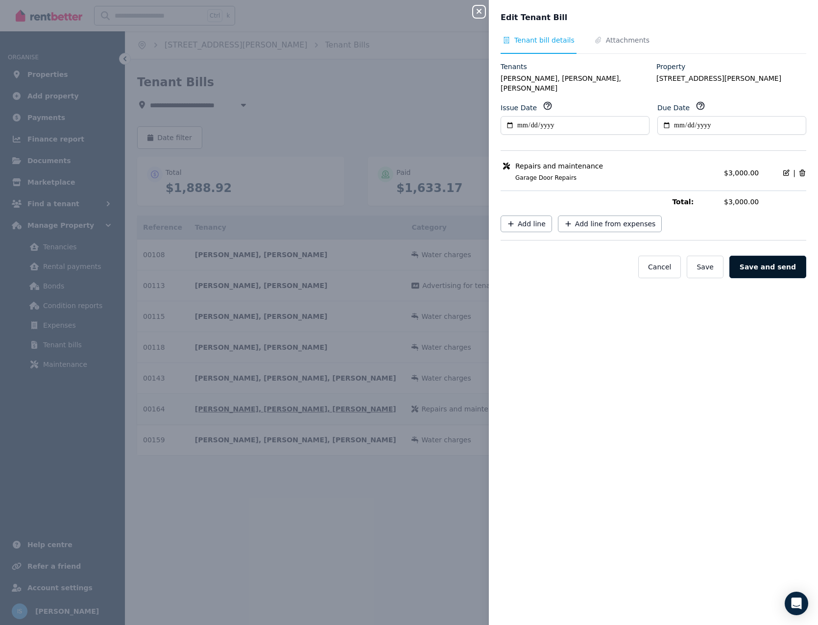
click at [759, 256] on button "Save and send" at bounding box center [768, 267] width 77 height 23
